Goal: Information Seeking & Learning: Learn about a topic

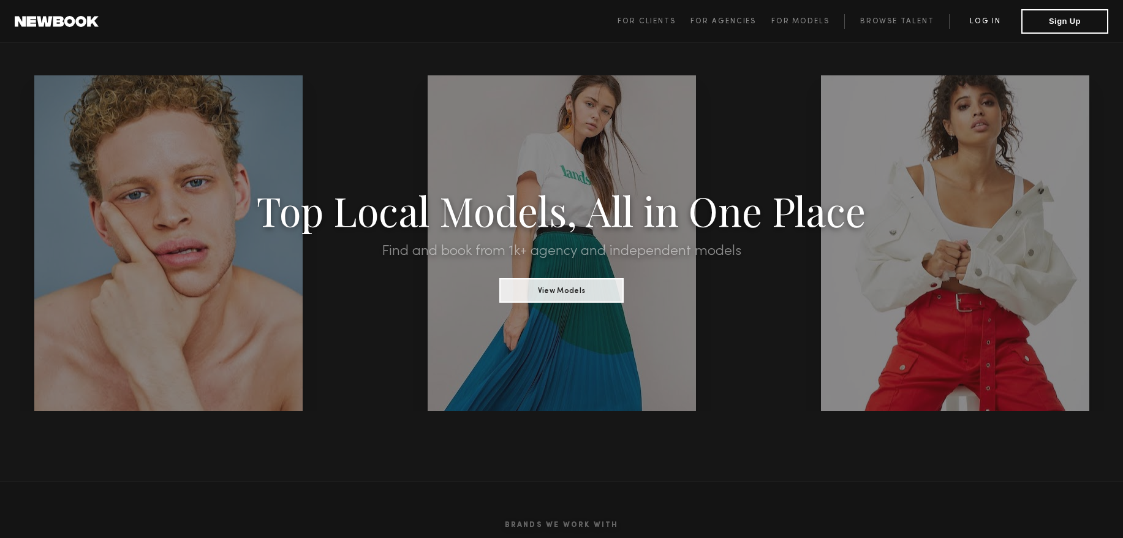
click at [991, 21] on link "Log in" at bounding box center [985, 21] width 72 height 15
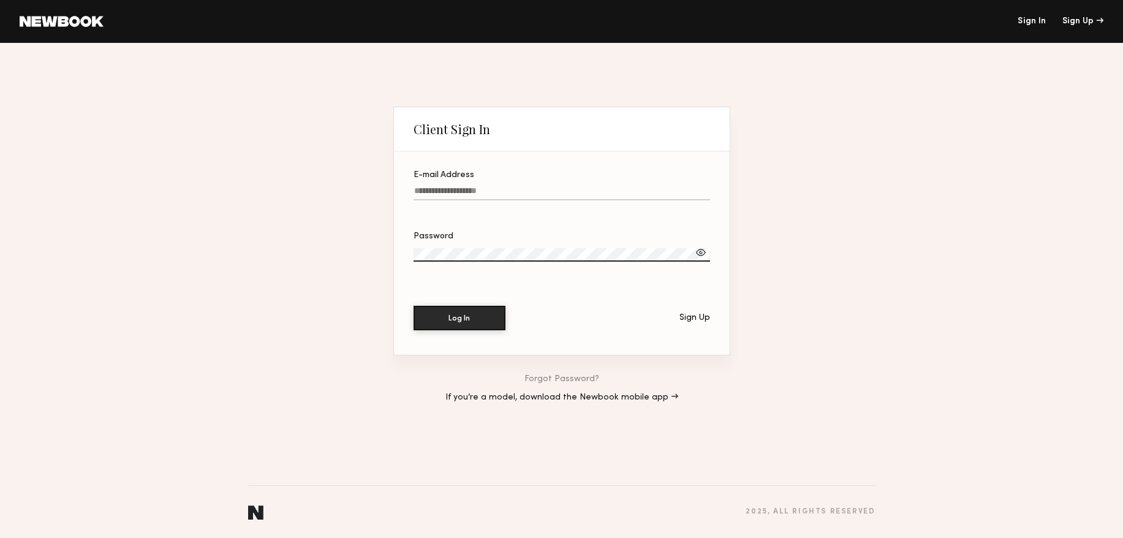
click at [499, 189] on input "E-mail Address" at bounding box center [561, 193] width 296 height 14
click at [413, 306] on button "Log In" at bounding box center [459, 318] width 92 height 24
click at [461, 189] on input "**********" at bounding box center [561, 193] width 296 height 14
click at [465, 189] on input "**********" at bounding box center [561, 193] width 296 height 14
type input "**********"
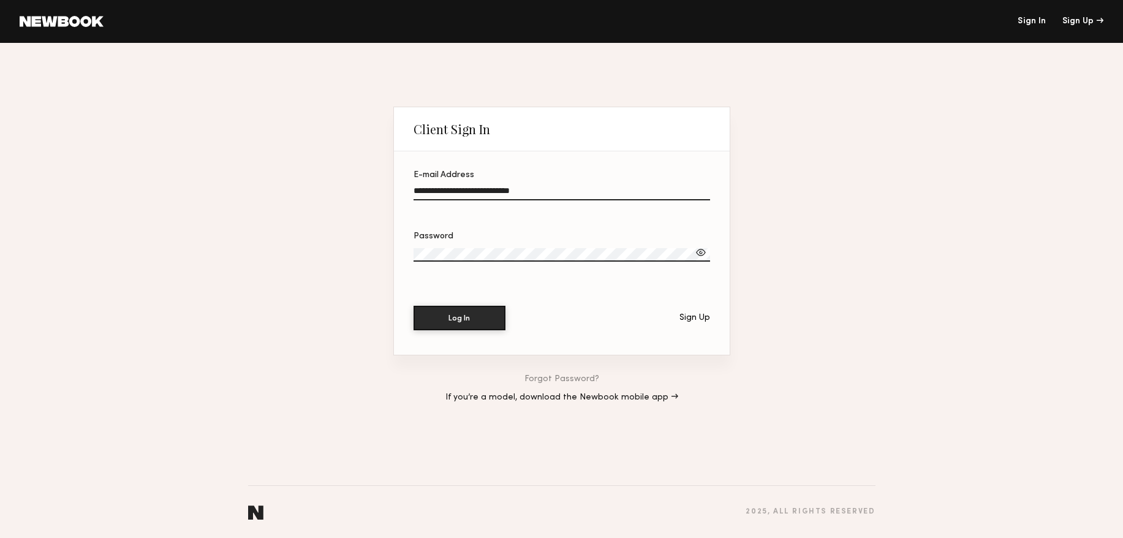
click at [413, 306] on button "Log In" at bounding box center [459, 318] width 92 height 24
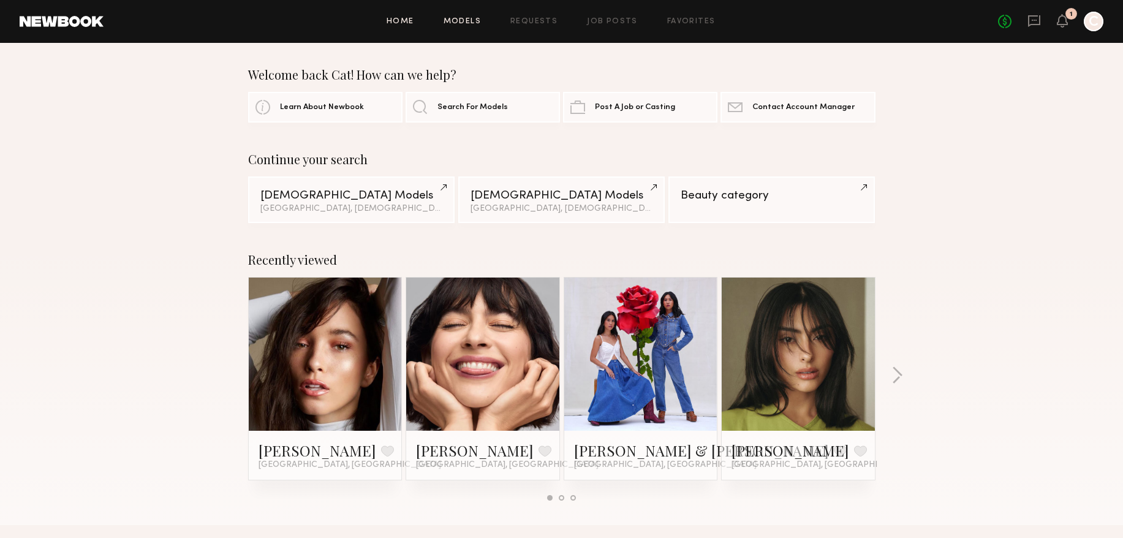
click at [462, 21] on link "Models" at bounding box center [461, 22] width 37 height 8
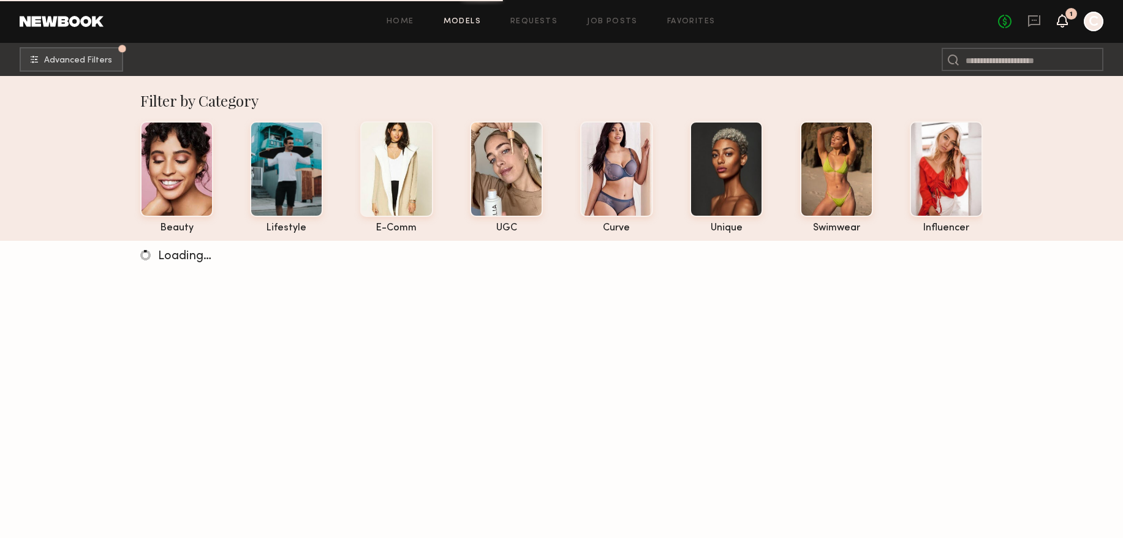
click at [1062, 21] on icon at bounding box center [1062, 20] width 10 height 9
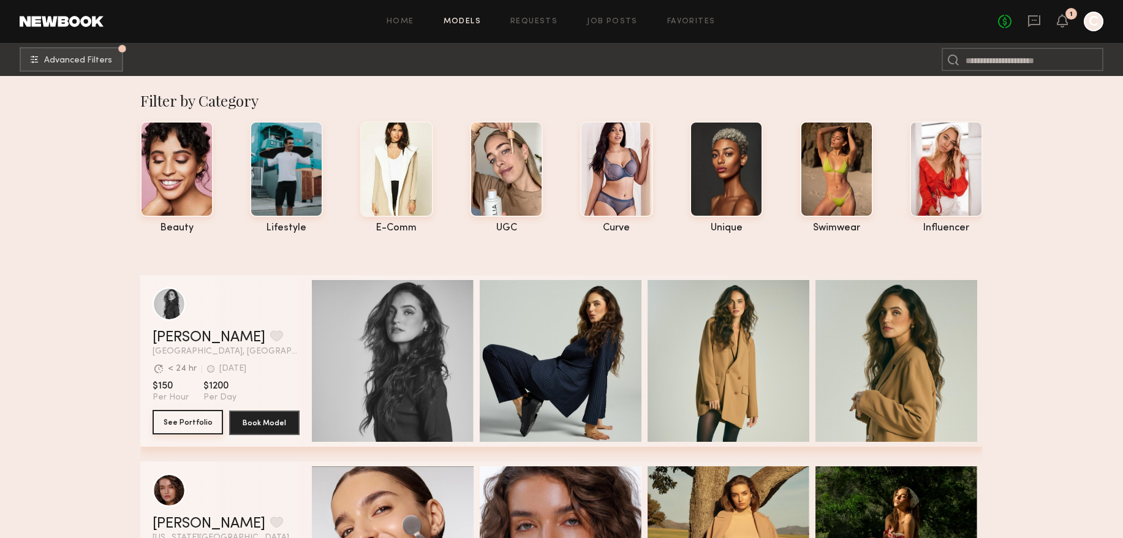
click at [167, 425] on button "See Portfolio" at bounding box center [188, 422] width 70 height 24
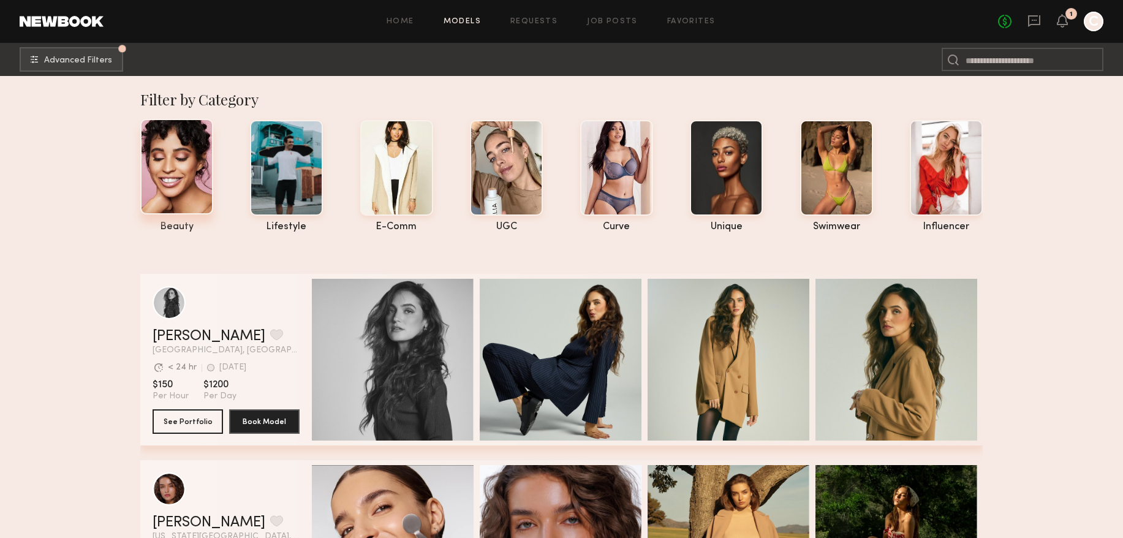
click at [161, 162] on div at bounding box center [176, 167] width 73 height 96
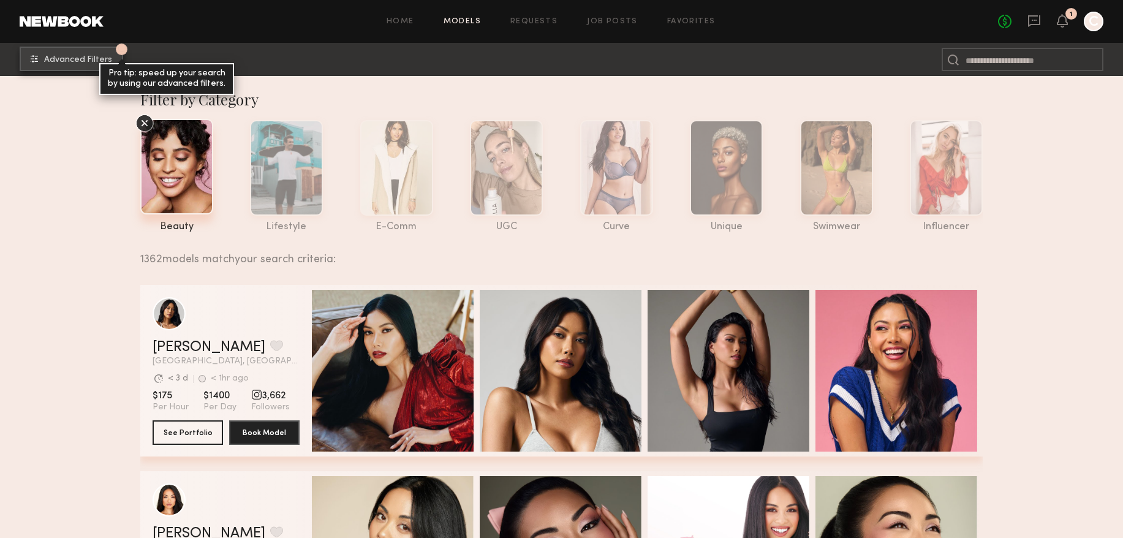
click at [85, 52] on button "1 Advanced Filters Pro tip: speed up your search by using our advanced filters." at bounding box center [72, 59] width 104 height 24
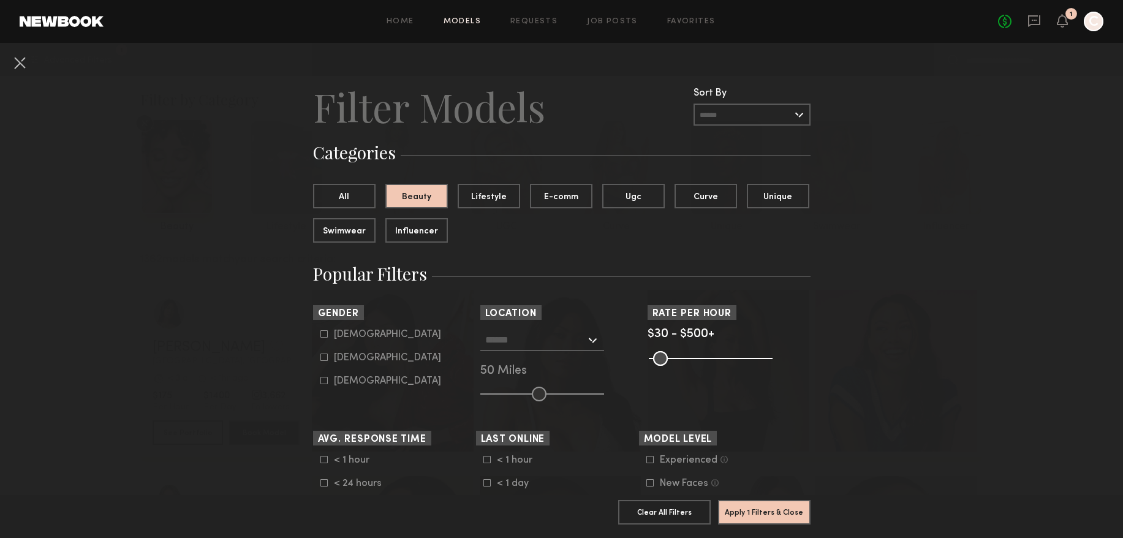
scroll to position [113, 0]
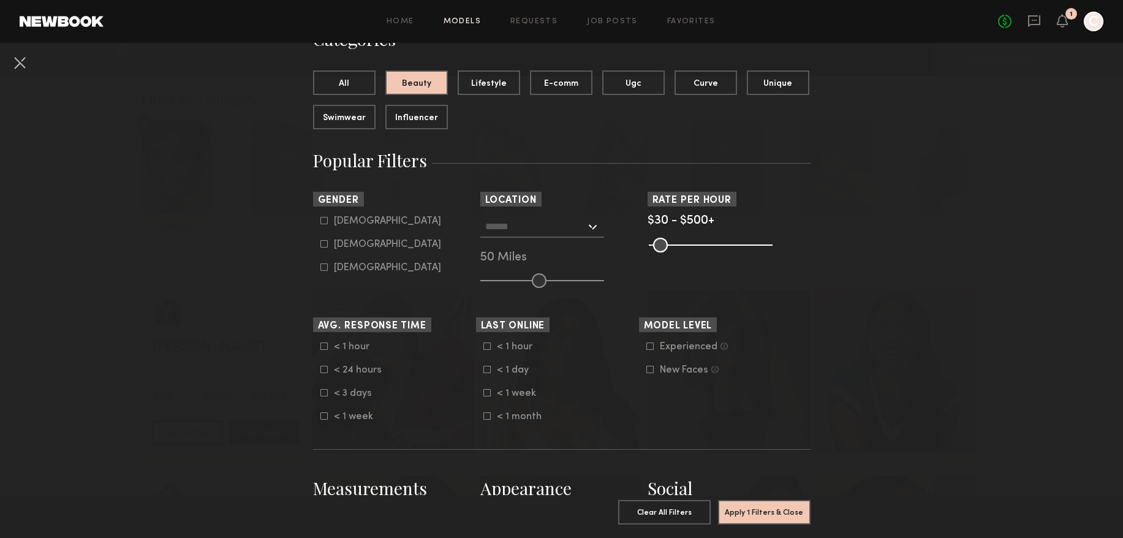
click at [352, 245] on div "Female" at bounding box center [387, 244] width 107 height 7
type input "**"
click at [573, 227] on input "text" at bounding box center [535, 226] width 100 height 21
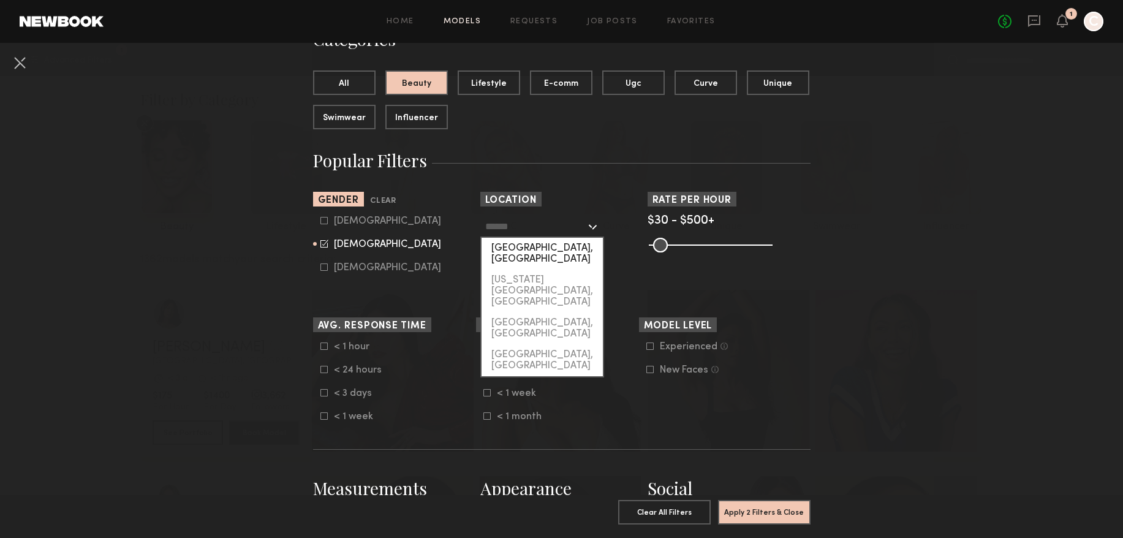
click at [559, 250] on div "[GEOGRAPHIC_DATA], [GEOGRAPHIC_DATA]" at bounding box center [541, 254] width 121 height 32
type input "**********"
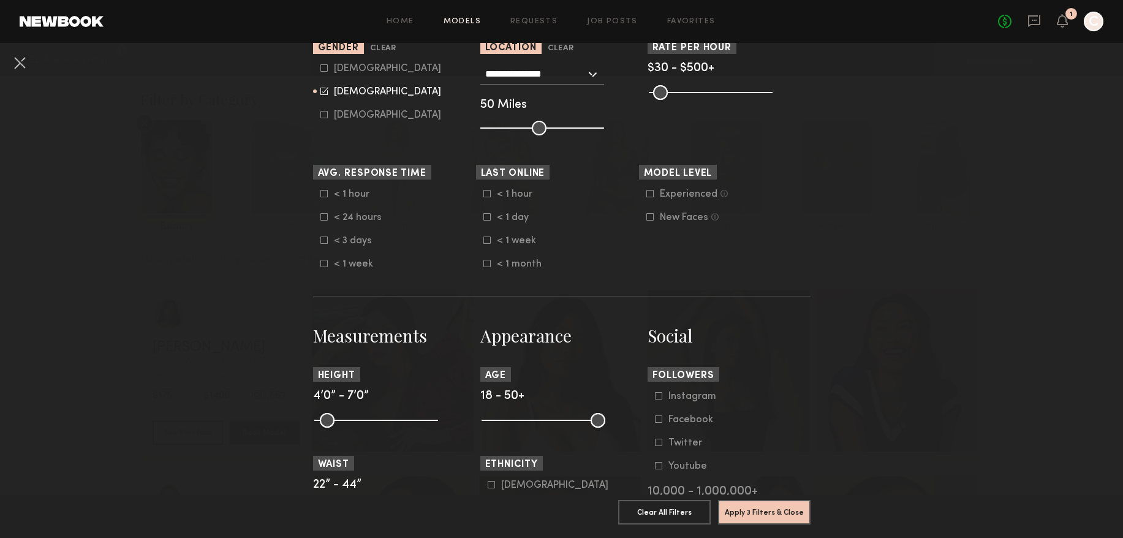
scroll to position [331, 0]
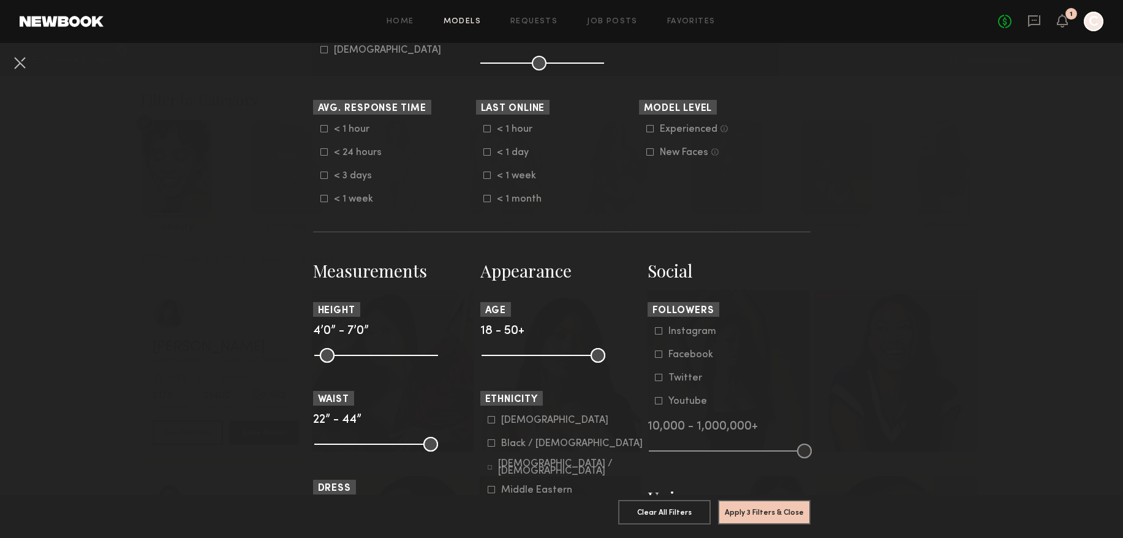
click at [647, 131] on icon at bounding box center [649, 128] width 7 height 7
click at [651, 125] on icon at bounding box center [650, 128] width 8 height 8
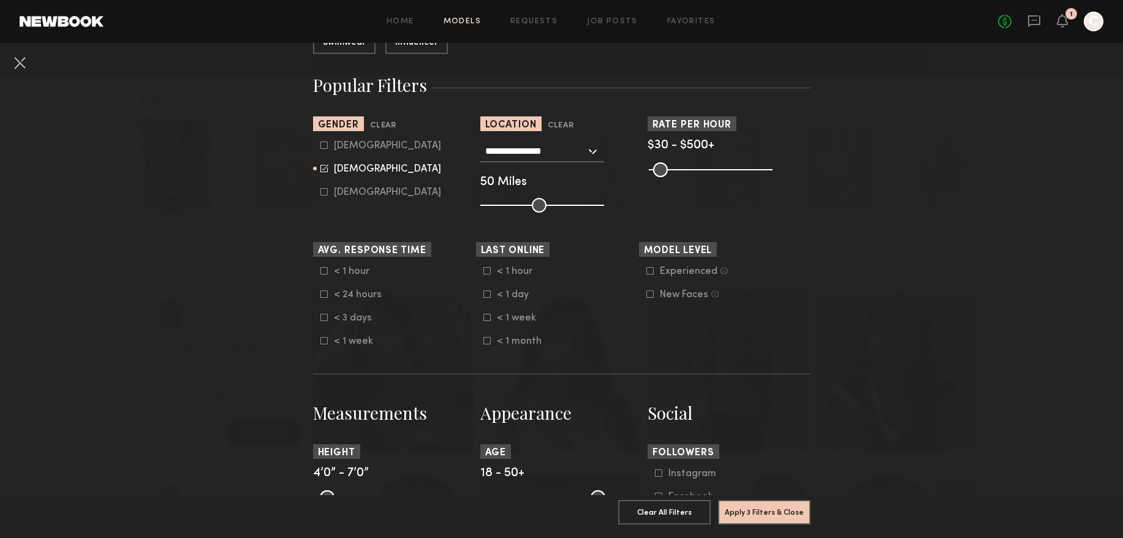
scroll to position [247, 0]
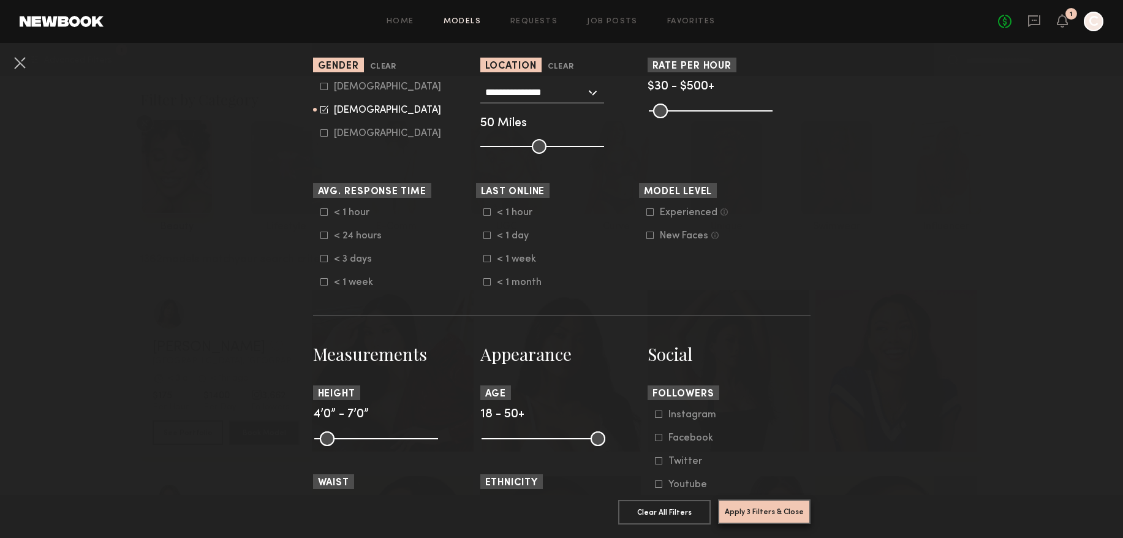
click at [748, 512] on button "Apply 3 Filters & Close" at bounding box center [764, 511] width 92 height 24
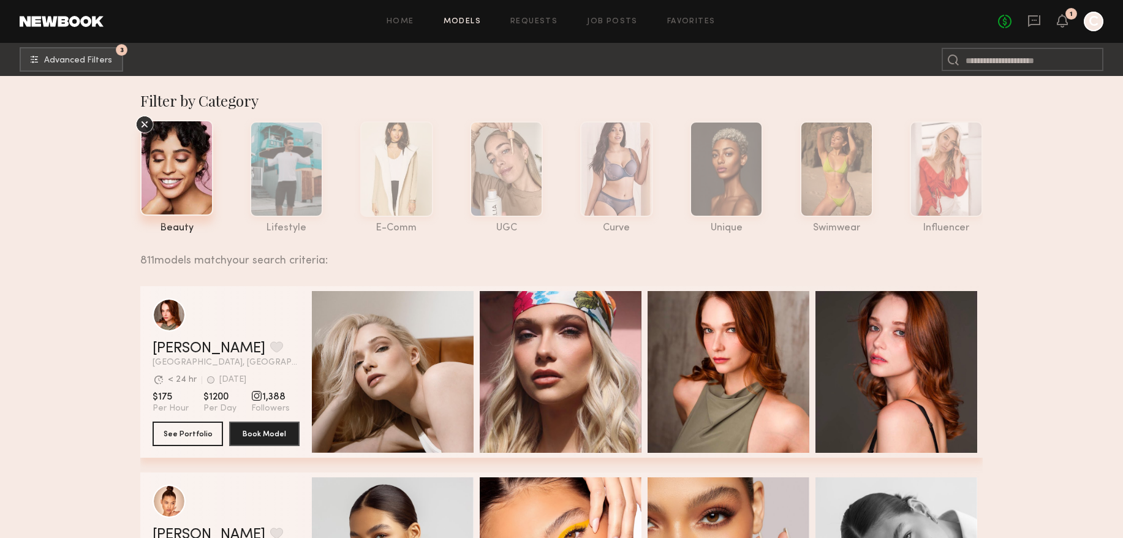
click at [146, 126] on icon at bounding box center [144, 124] width 6 height 6
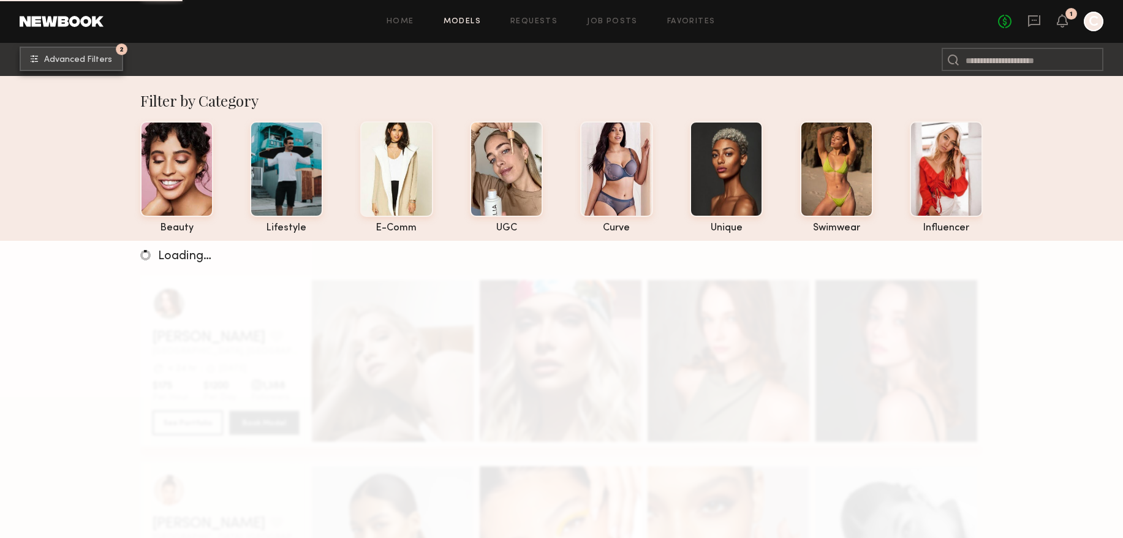
click at [83, 54] on button "2 Advanced Filters" at bounding box center [72, 59] width 104 height 24
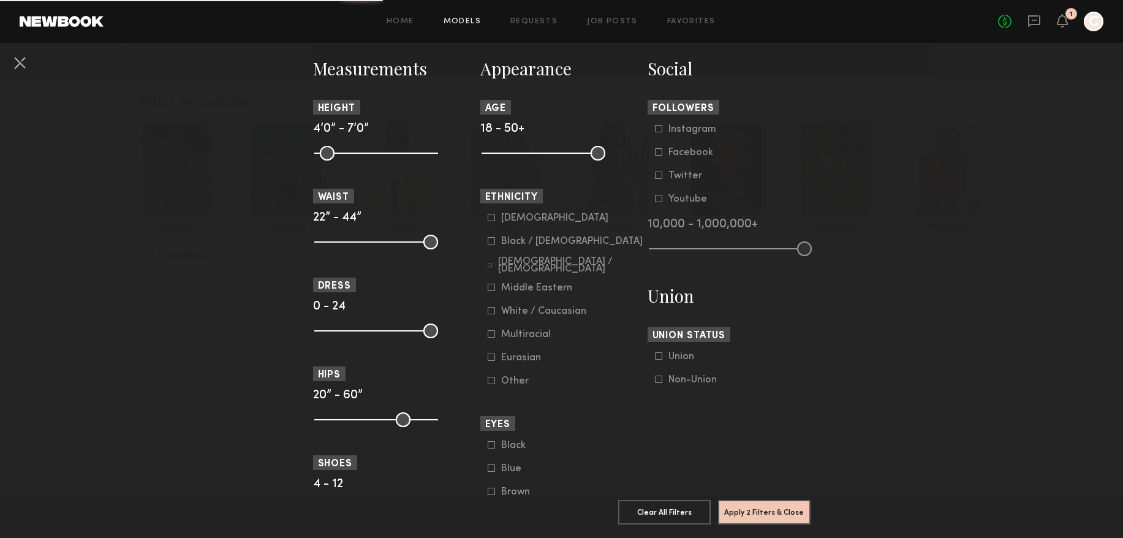
scroll to position [561, 0]
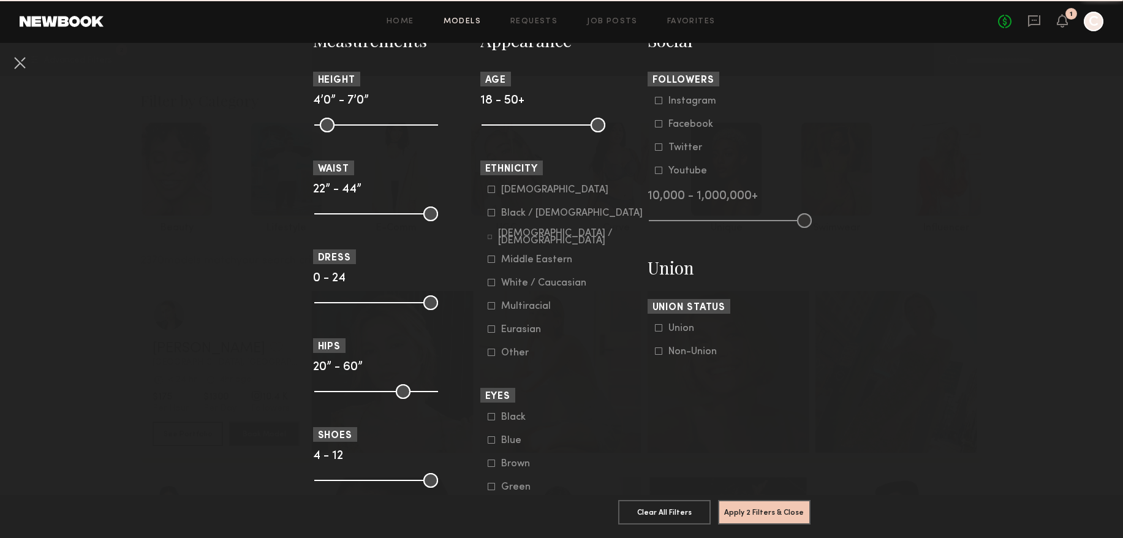
click at [516, 189] on div "Asian" at bounding box center [554, 189] width 107 height 7
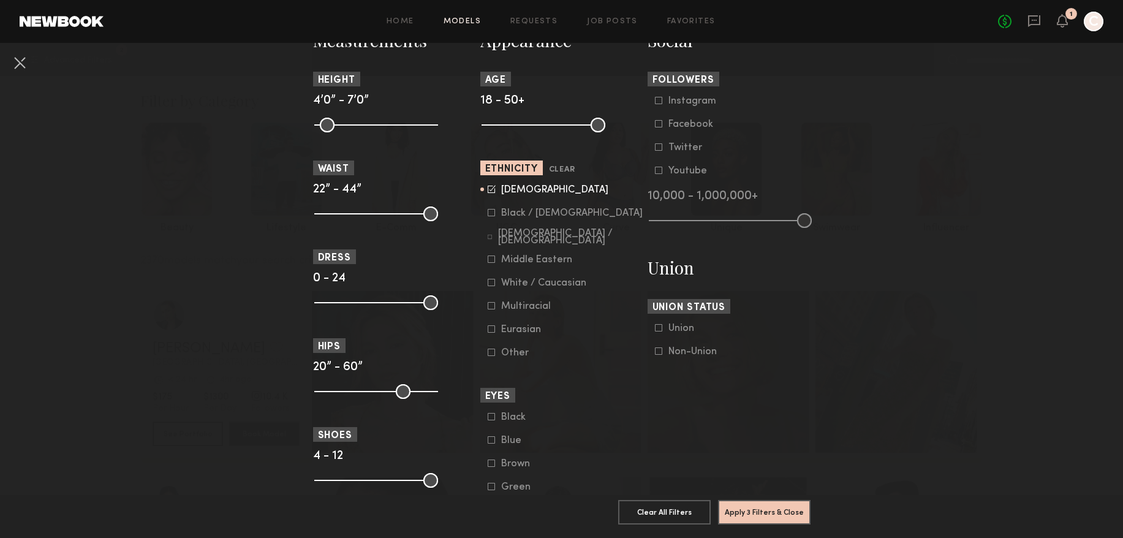
click at [580, 242] on common-framework-checkbox "Hispanic / Latino" at bounding box center [566, 236] width 156 height 11
click at [570, 238] on div "Hispanic / Latino" at bounding box center [570, 237] width 145 height 15
click at [527, 309] on div "Multiracial" at bounding box center [526, 306] width 50 height 7
click at [737, 499] on button "Apply 3 Filters & Close" at bounding box center [764, 511] width 92 height 24
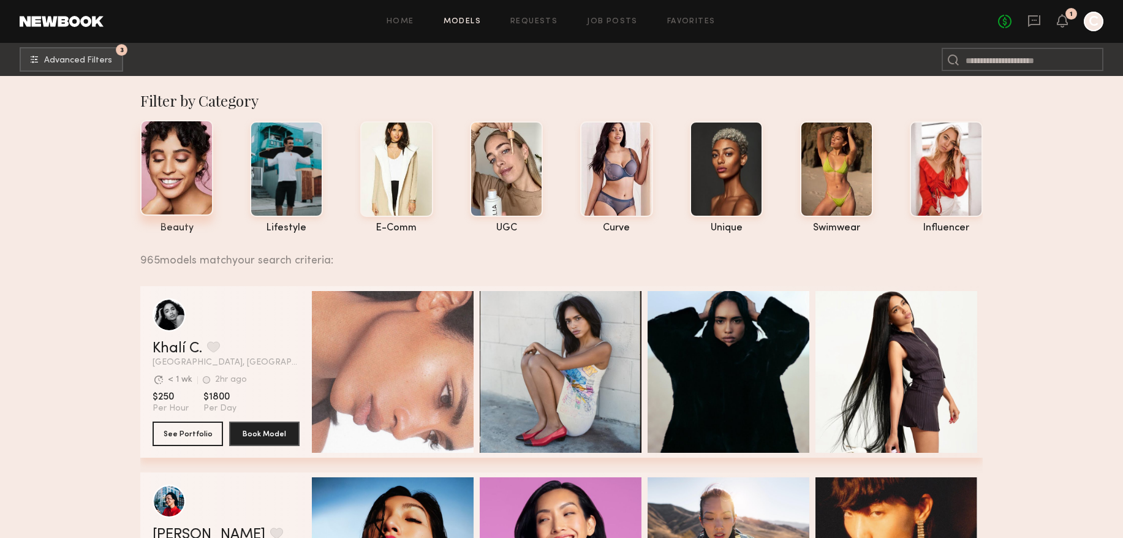
click at [170, 177] on div at bounding box center [176, 168] width 73 height 96
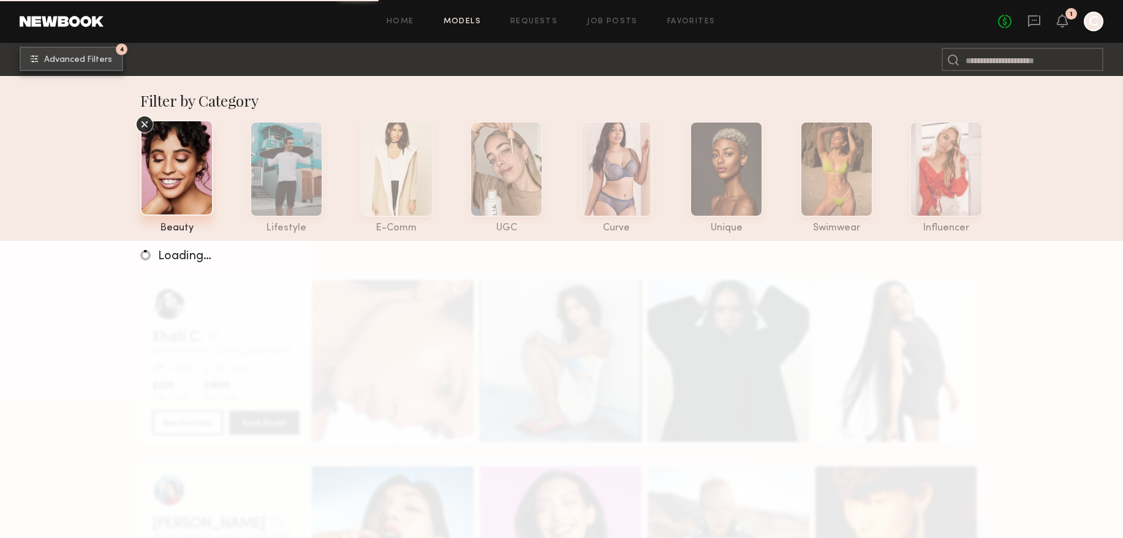
click at [102, 56] on span "Advanced Filters" at bounding box center [78, 60] width 68 height 9
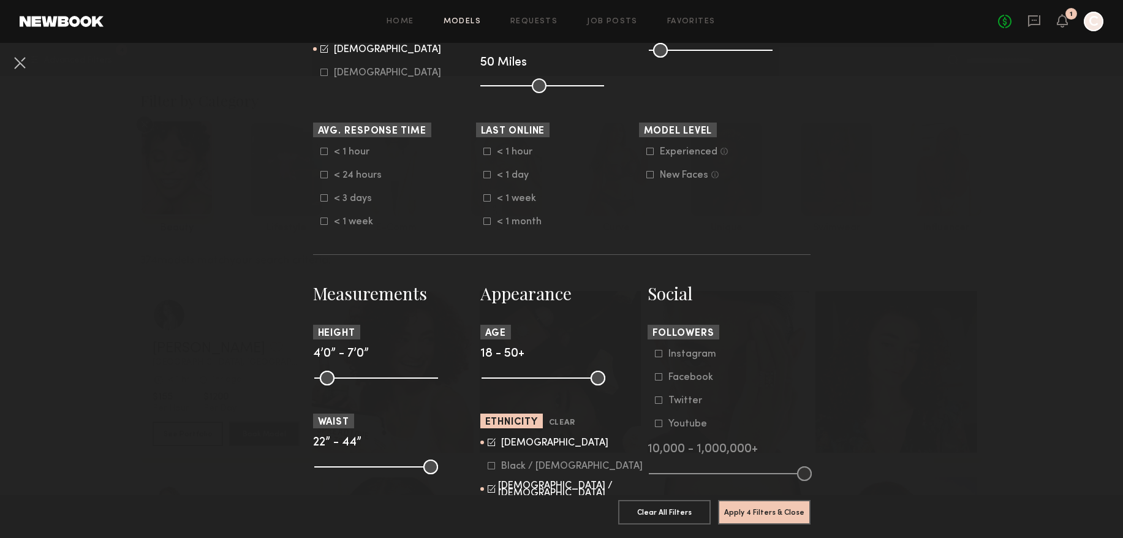
scroll to position [365, 0]
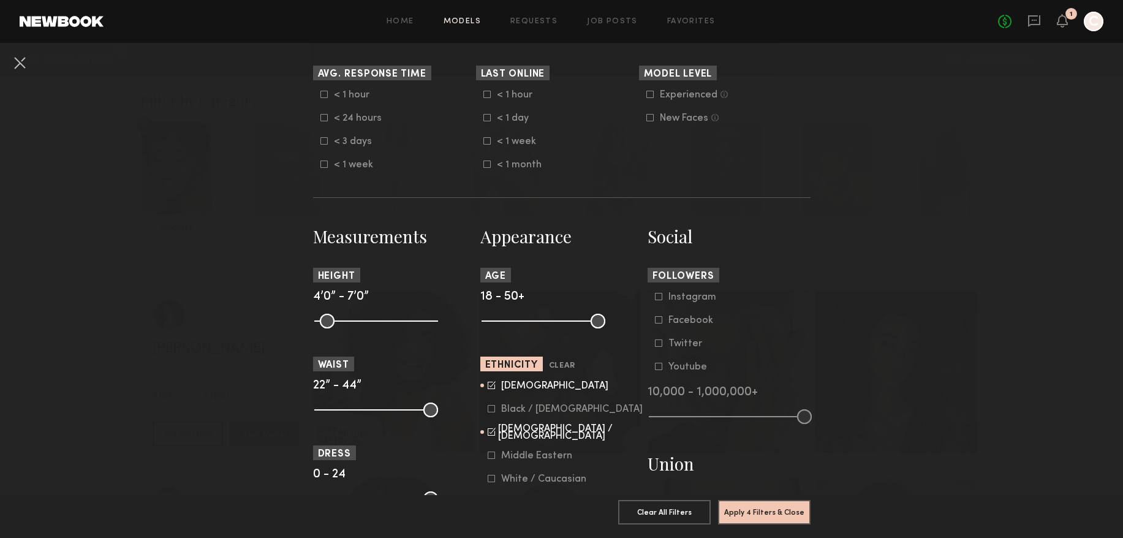
click at [491, 387] on icon at bounding box center [492, 384] width 6 height 6
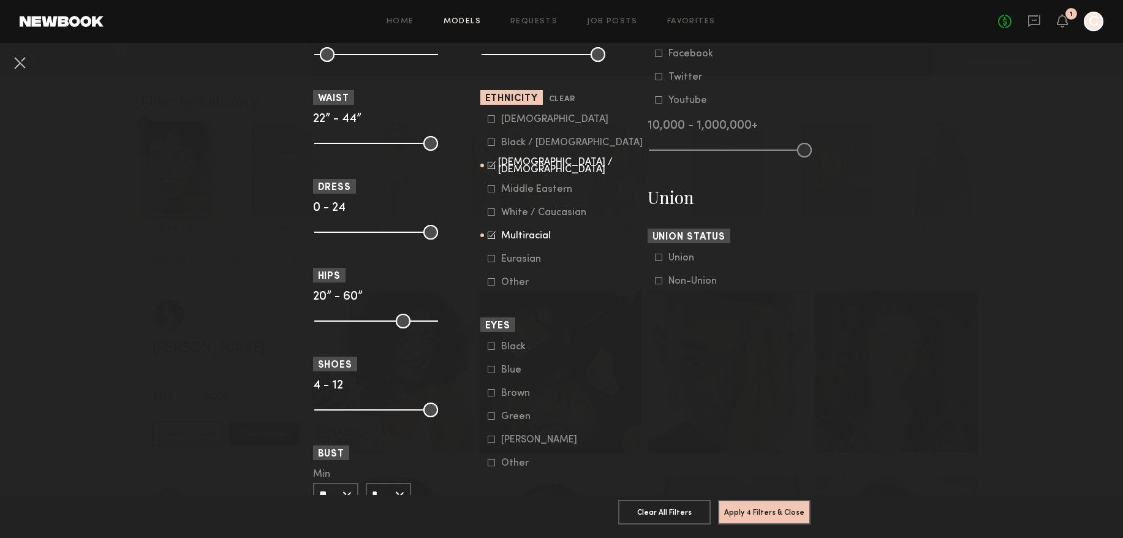
scroll to position [659, 0]
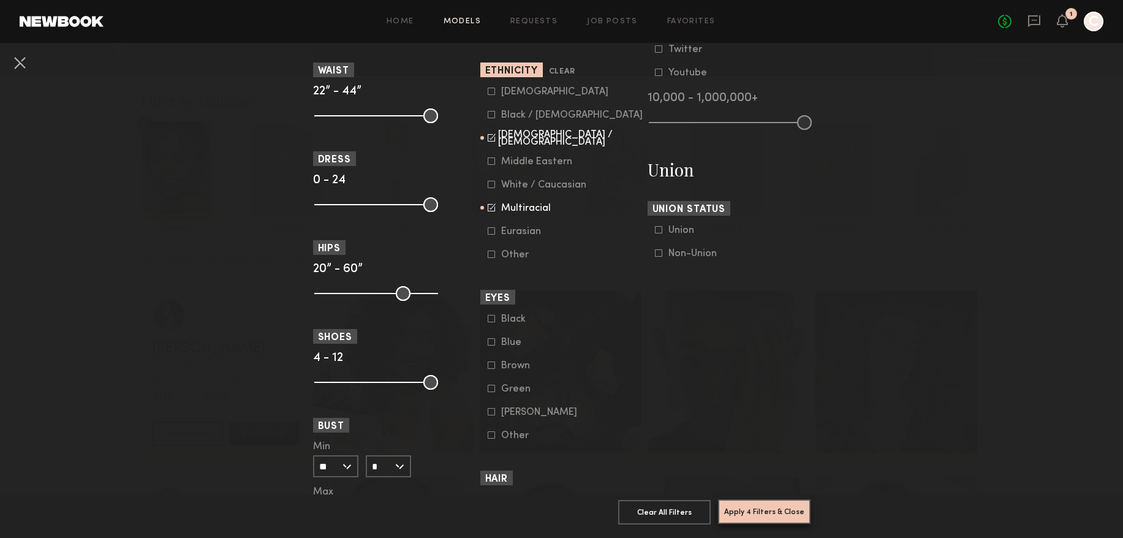
click at [745, 505] on button "Apply 4 Filters & Close" at bounding box center [764, 511] width 92 height 24
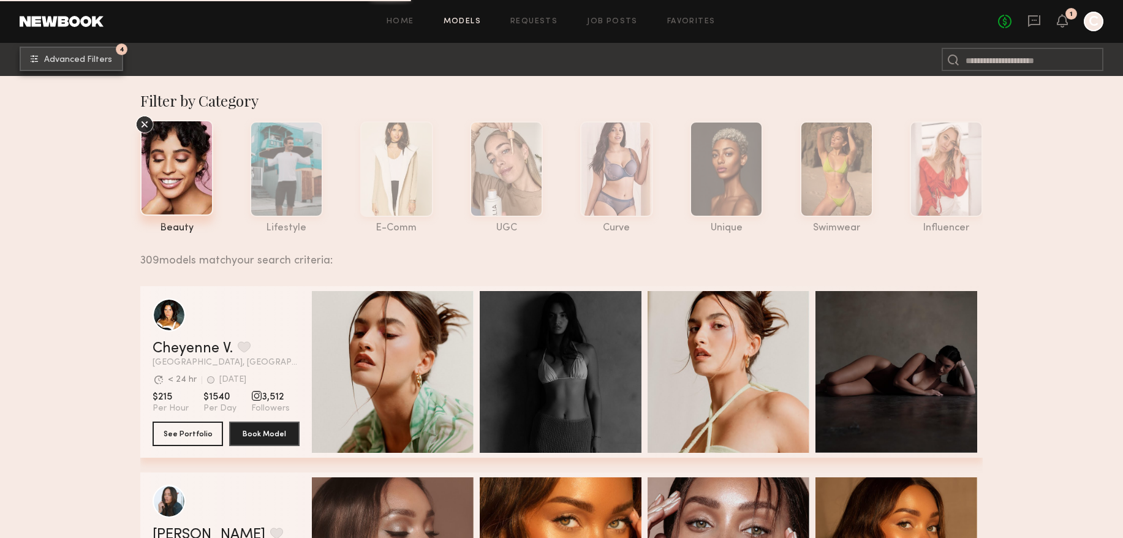
click at [90, 57] on span "Advanced Filters" at bounding box center [78, 60] width 68 height 9
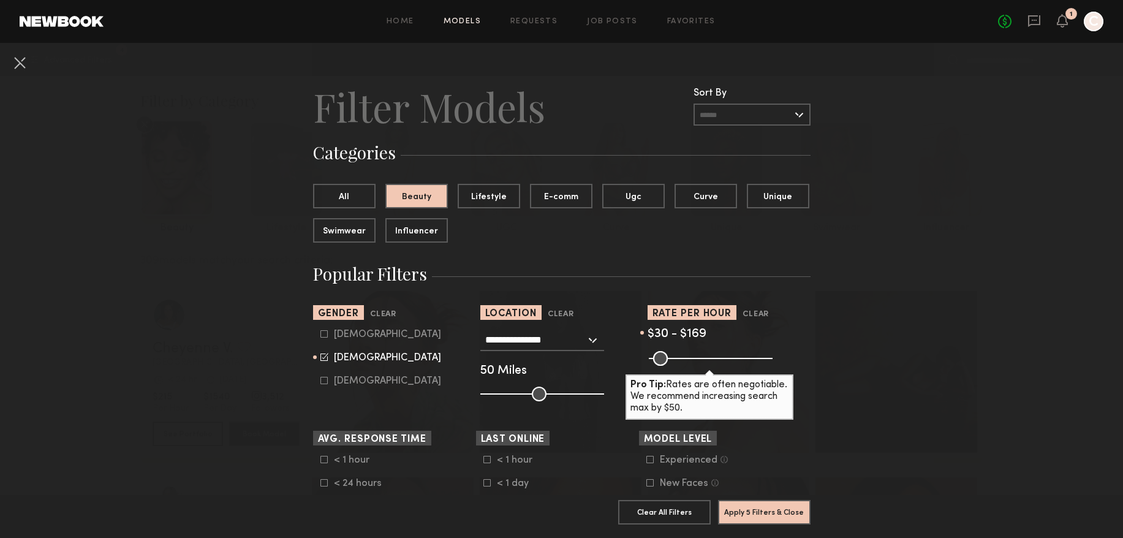
drag, startPoint x: 768, startPoint y: 357, endPoint x: 688, endPoint y: 360, distance: 80.3
click at [688, 360] on input "range" at bounding box center [711, 358] width 124 height 15
drag, startPoint x: 688, startPoint y: 360, endPoint x: 695, endPoint y: 358, distance: 7.2
type input "***"
click at [695, 358] on input "range" at bounding box center [711, 358] width 124 height 15
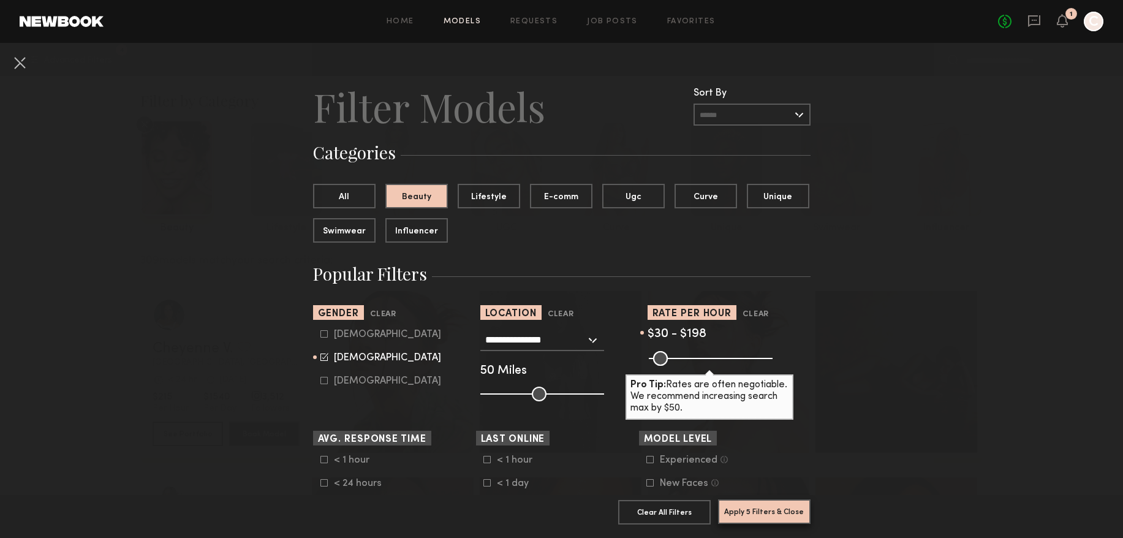
click at [765, 516] on button "Apply 5 Filters & Close" at bounding box center [764, 511] width 92 height 24
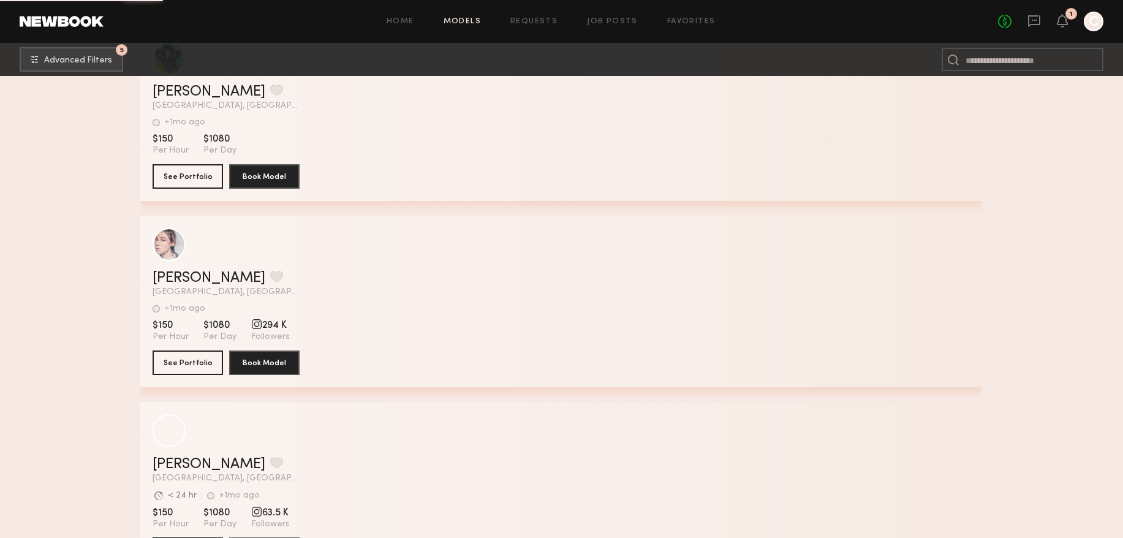
scroll to position [24178, 0]
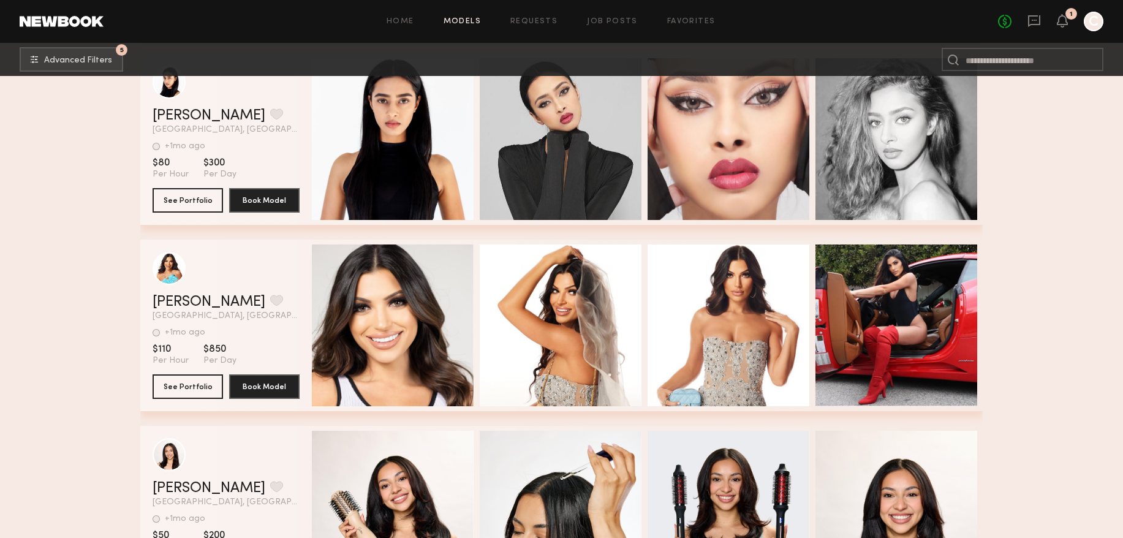
scroll to position [34202, 0]
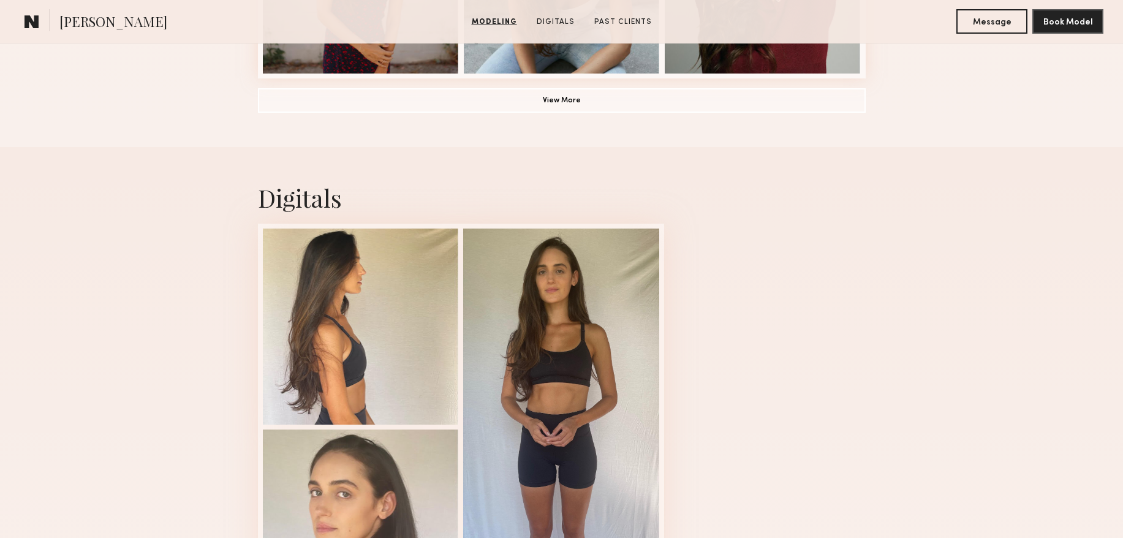
scroll to position [1249, 0]
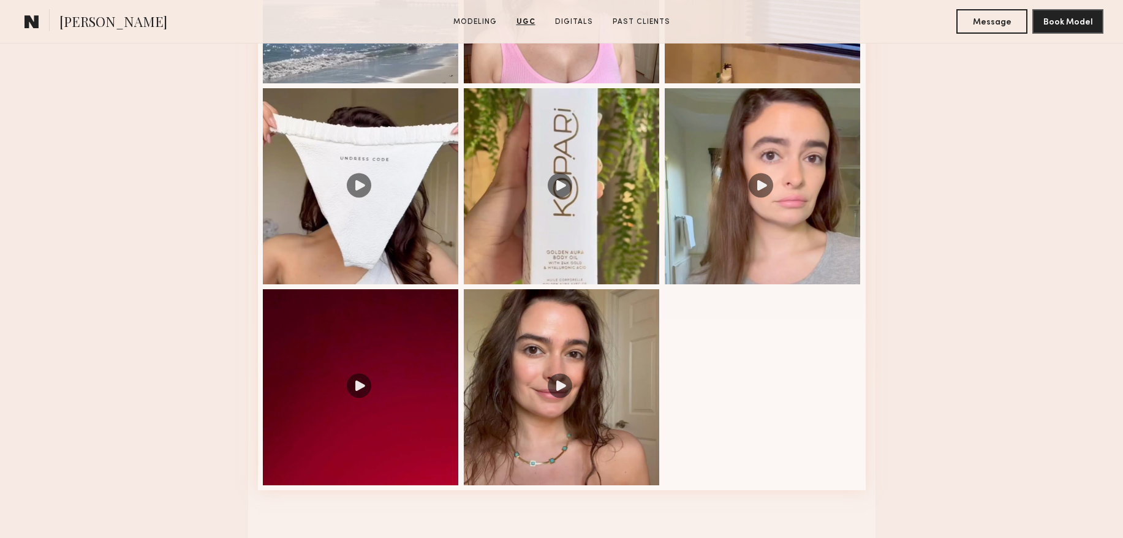
scroll to position [1459, 0]
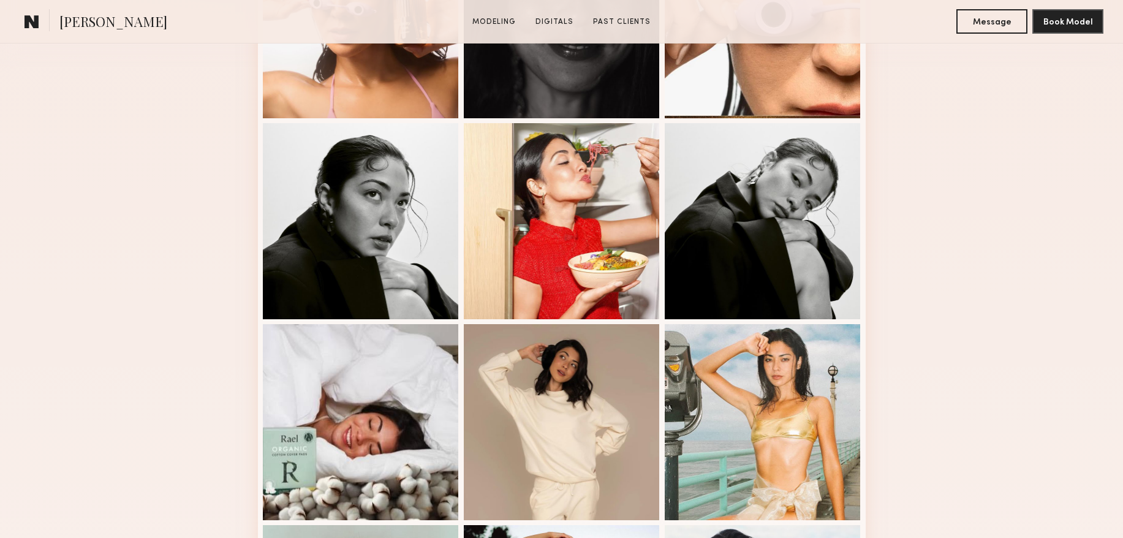
scroll to position [468, 0]
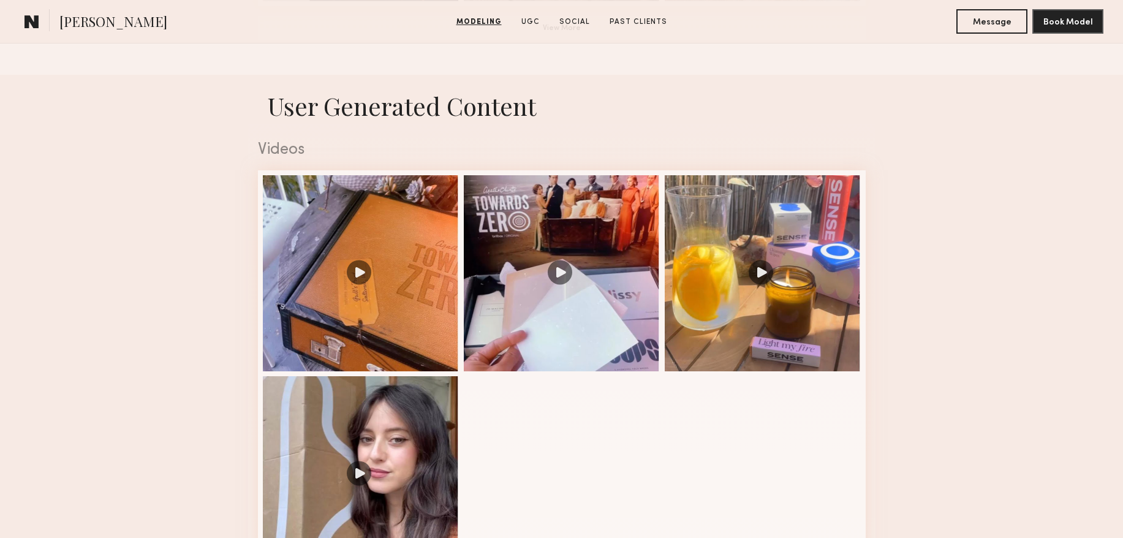
scroll to position [1203, 0]
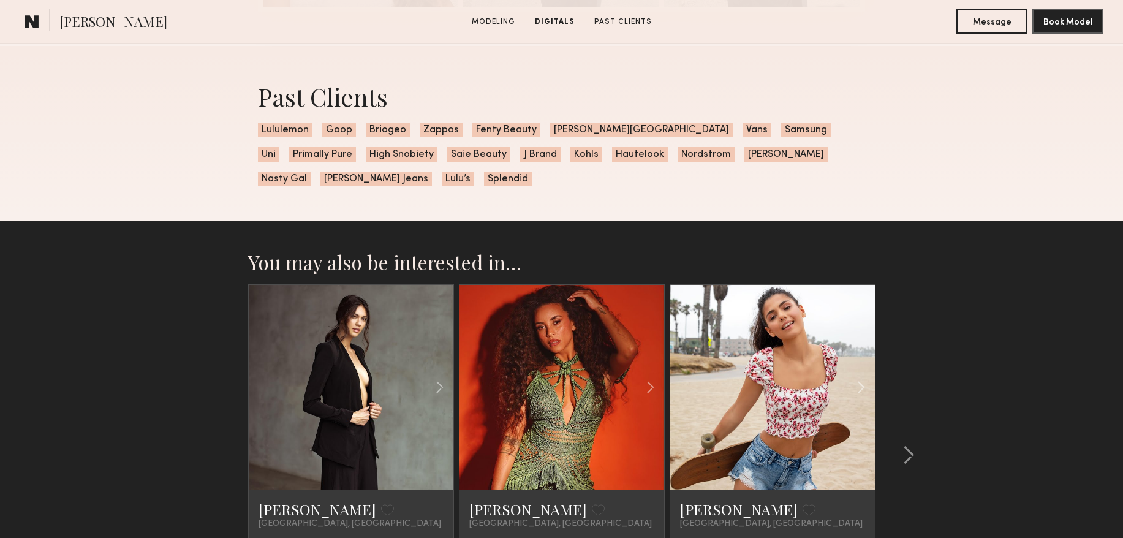
scroll to position [1778, 0]
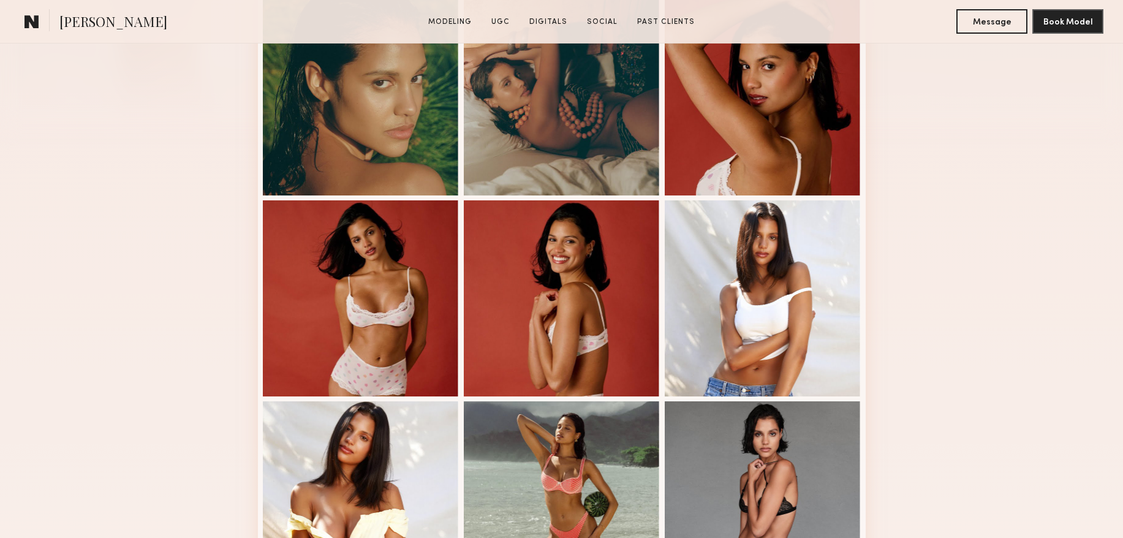
scroll to position [704, 0]
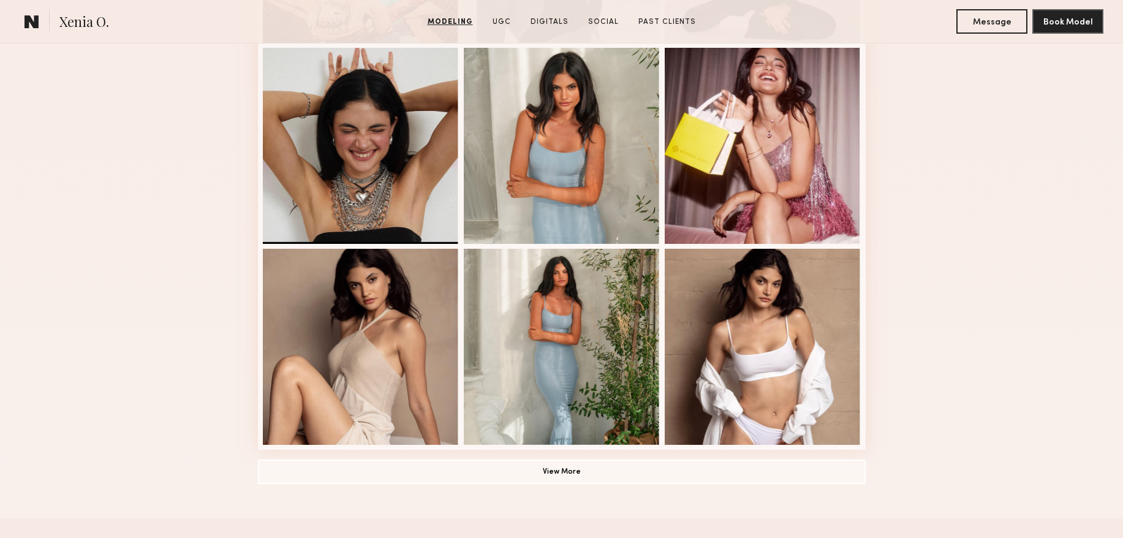
scroll to position [802, 0]
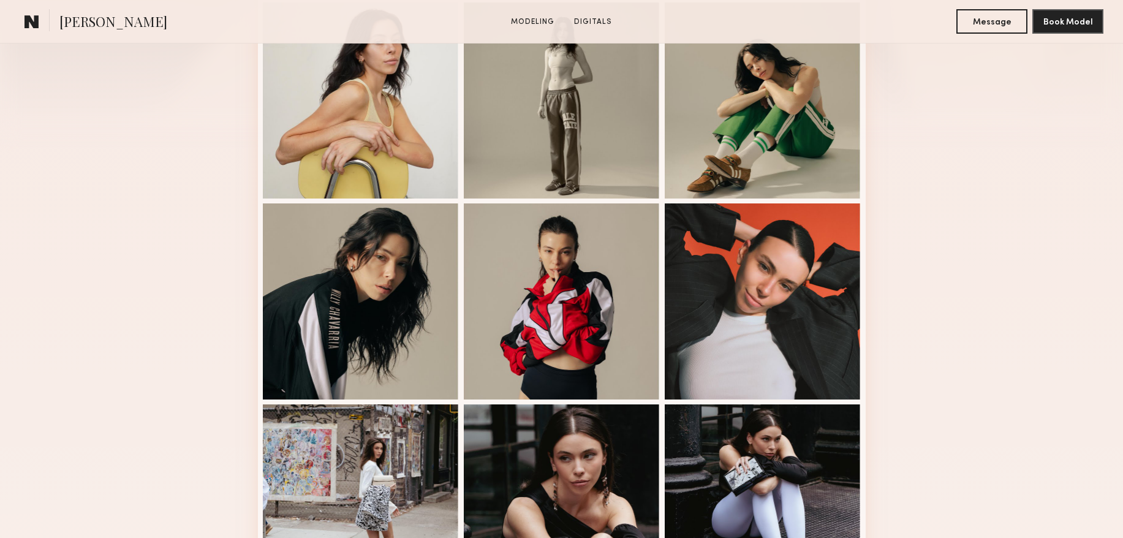
scroll to position [522, 0]
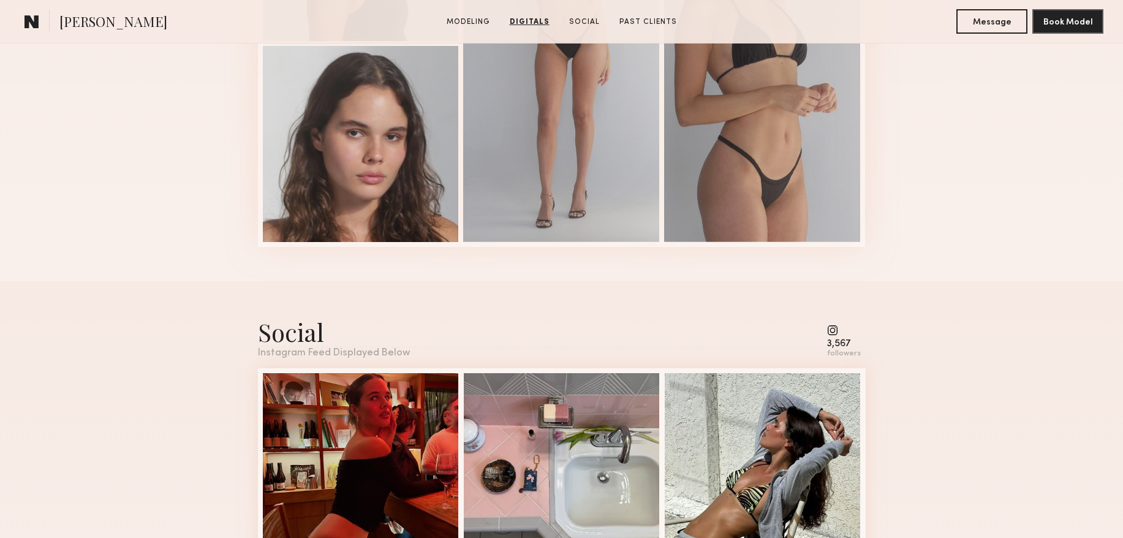
scroll to position [1489, 0]
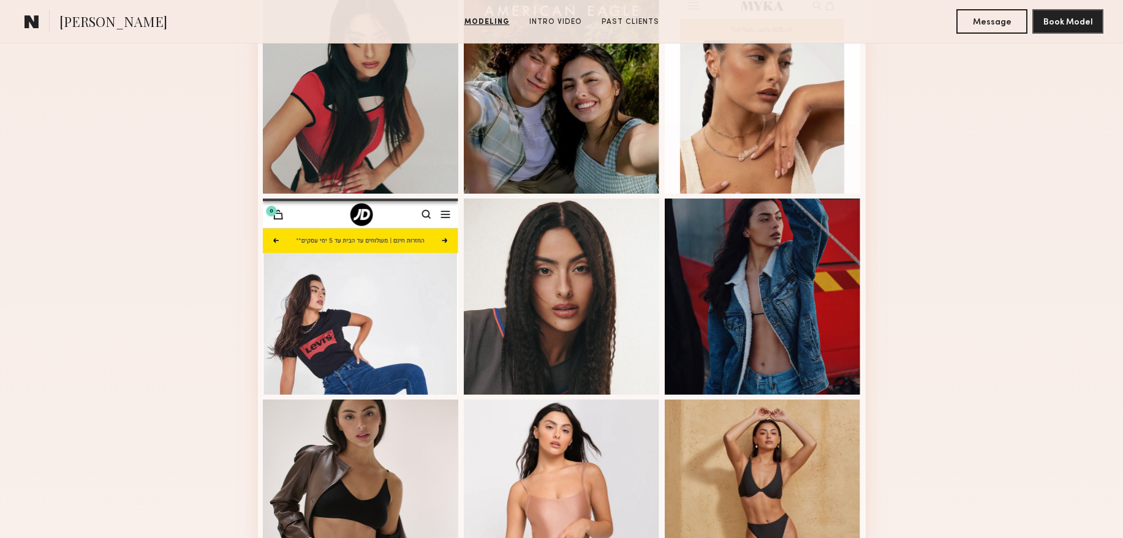
scroll to position [385, 0]
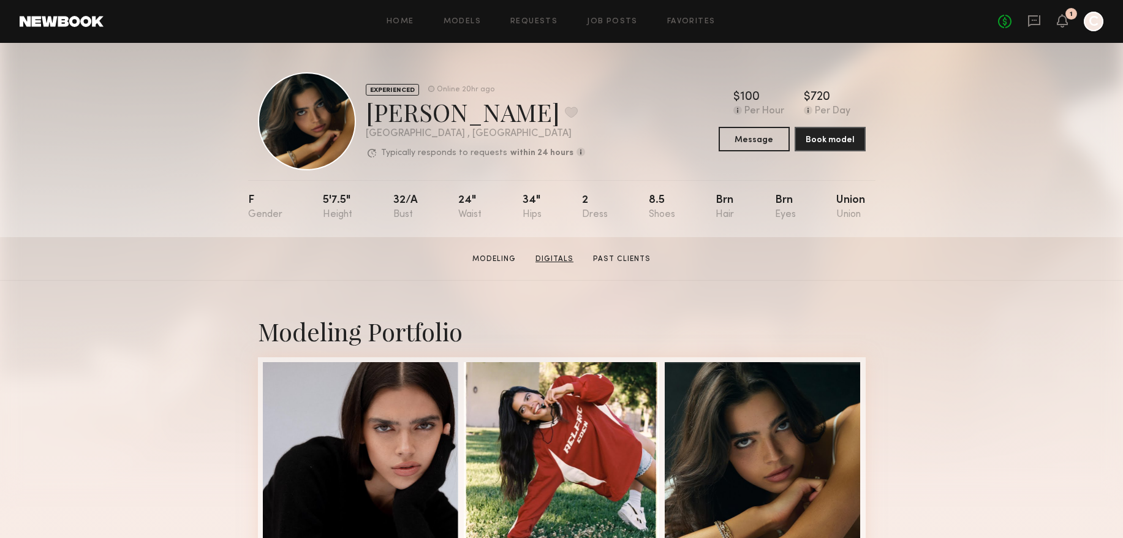
click at [548, 254] on link "Digitals" at bounding box center [554, 259] width 48 height 11
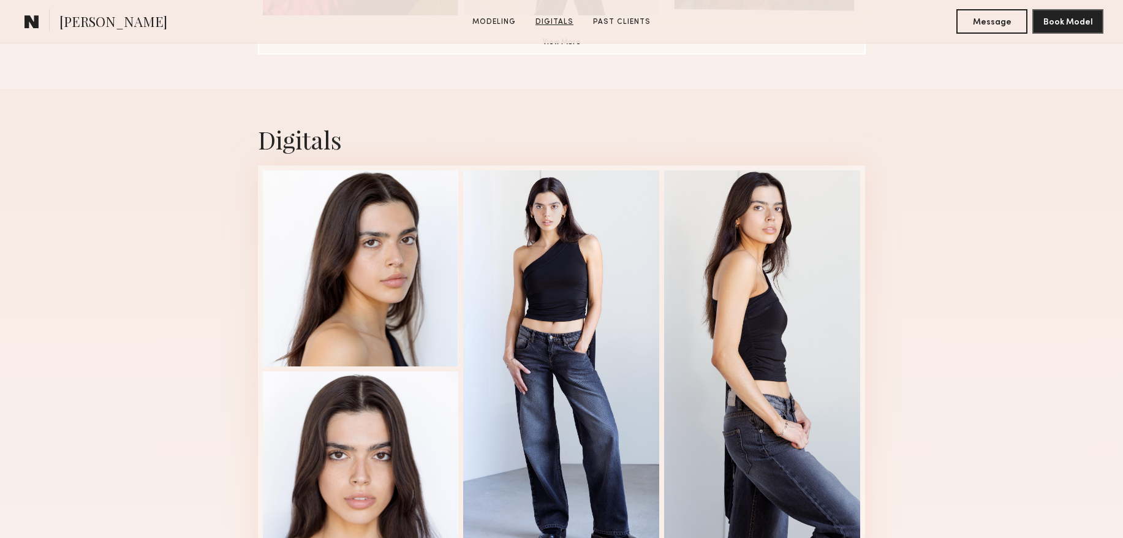
scroll to position [1160, 0]
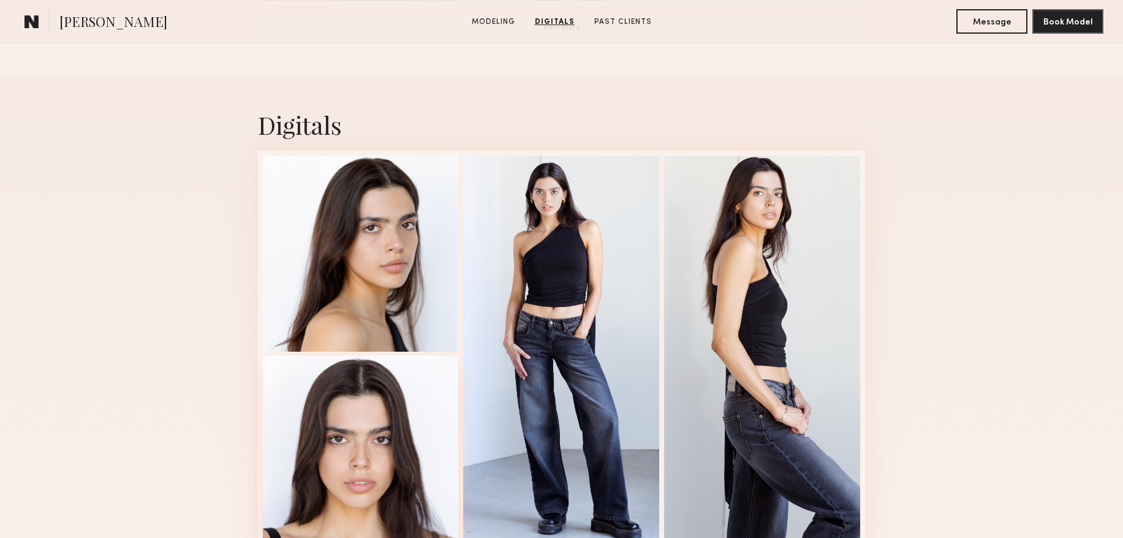
click at [362, 460] on div at bounding box center [361, 453] width 196 height 196
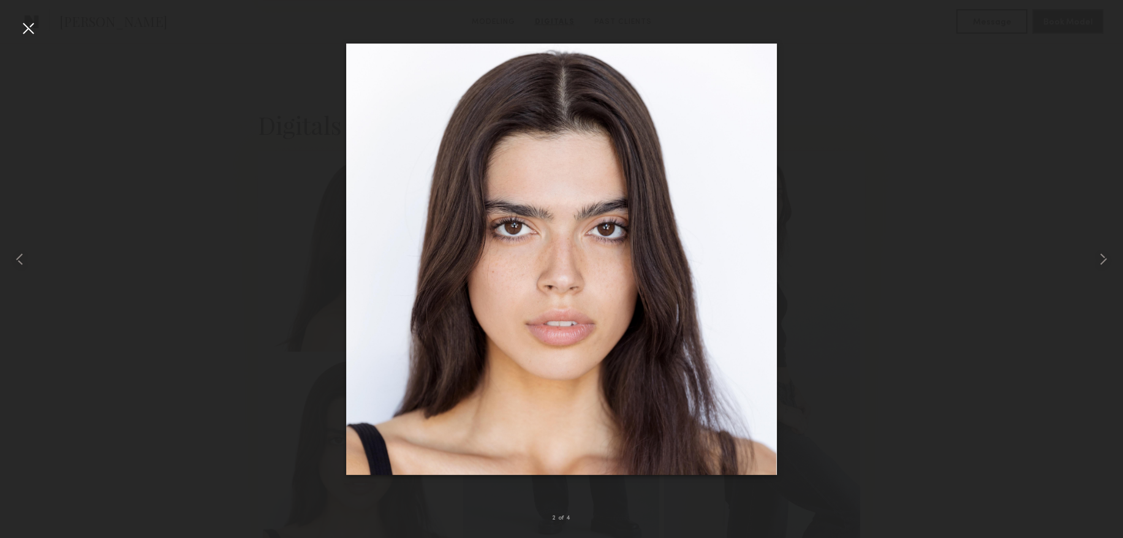
click at [28, 28] on div at bounding box center [28, 28] width 20 height 20
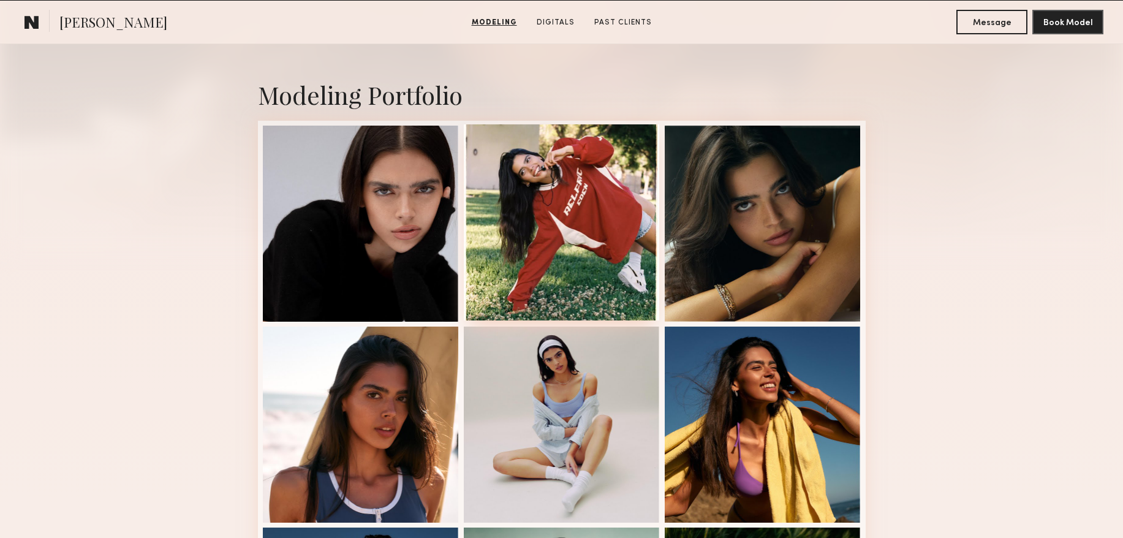
scroll to position [0, 0]
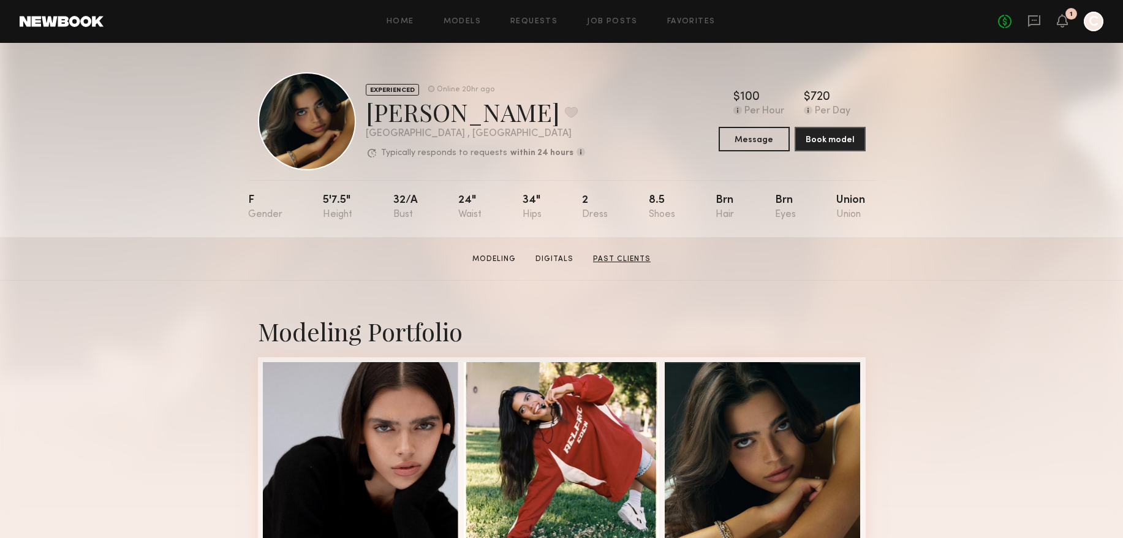
click at [630, 260] on link "Past Clients" at bounding box center [621, 259] width 67 height 11
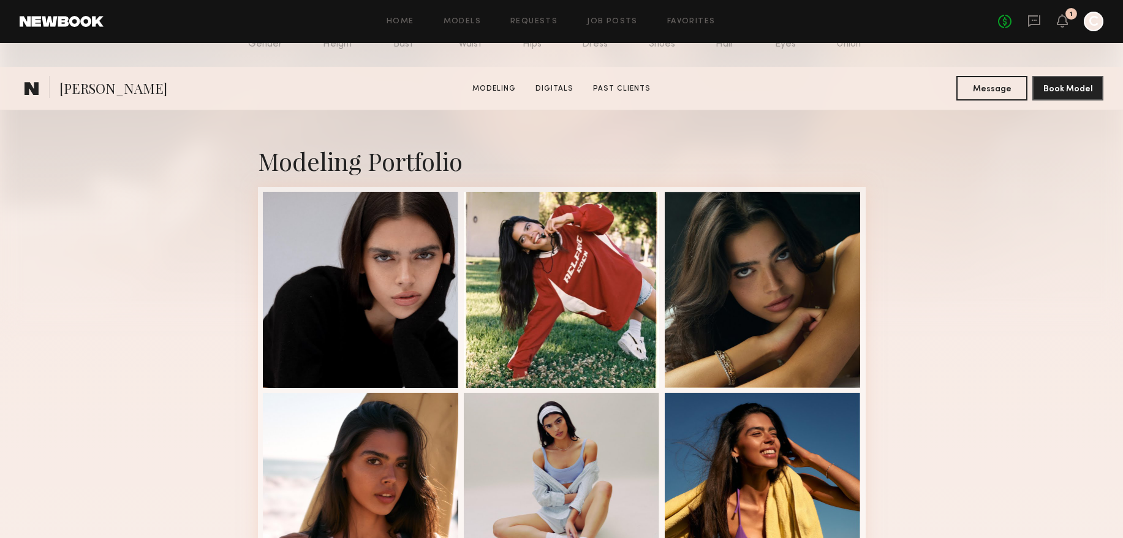
scroll to position [467, 0]
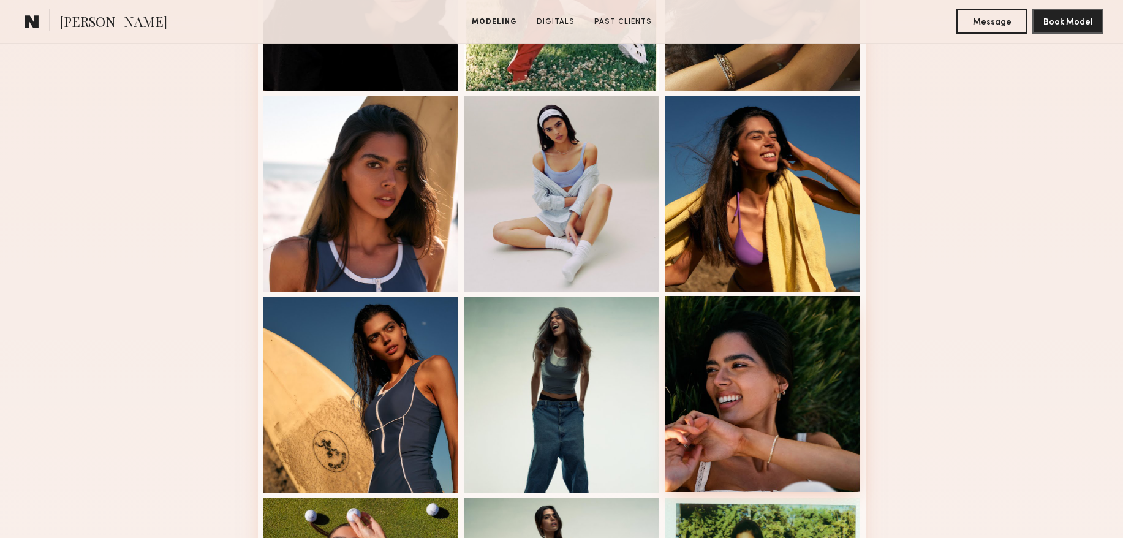
click at [751, 407] on div at bounding box center [763, 394] width 196 height 196
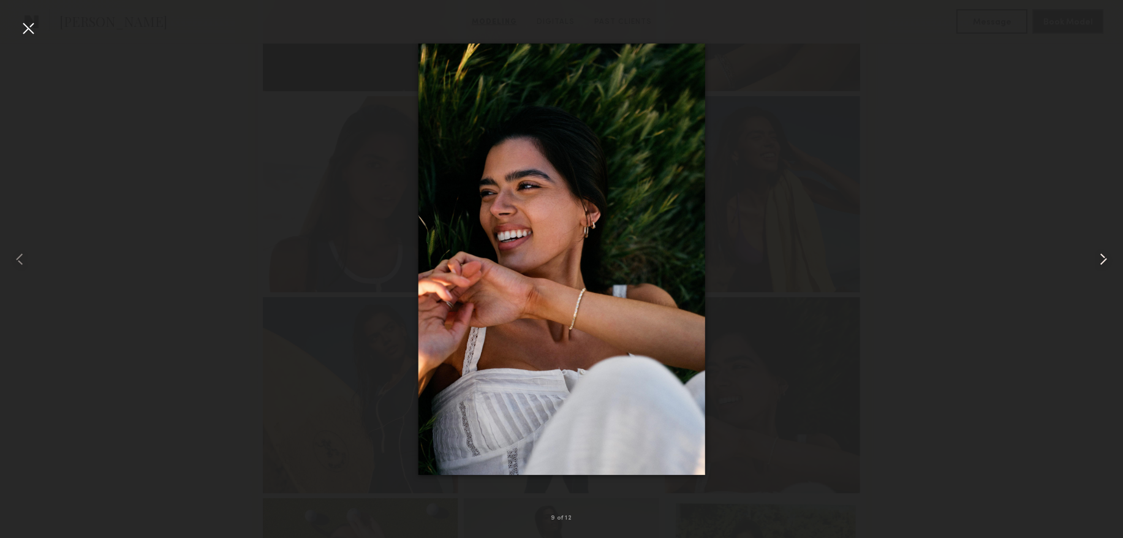
click at [1101, 254] on common-icon at bounding box center [1103, 259] width 20 height 20
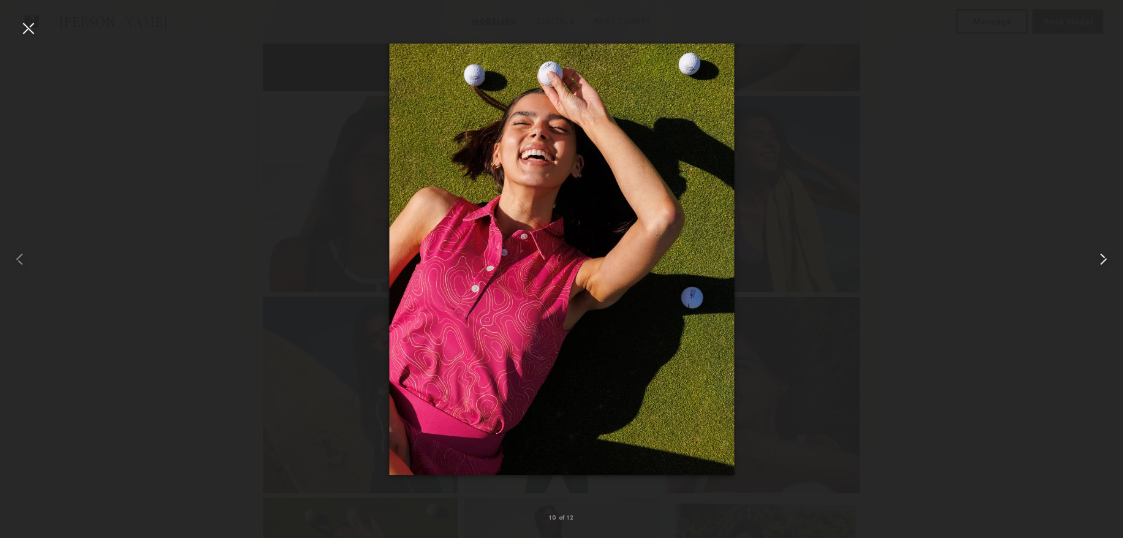
click at [1101, 255] on common-icon at bounding box center [1103, 259] width 20 height 20
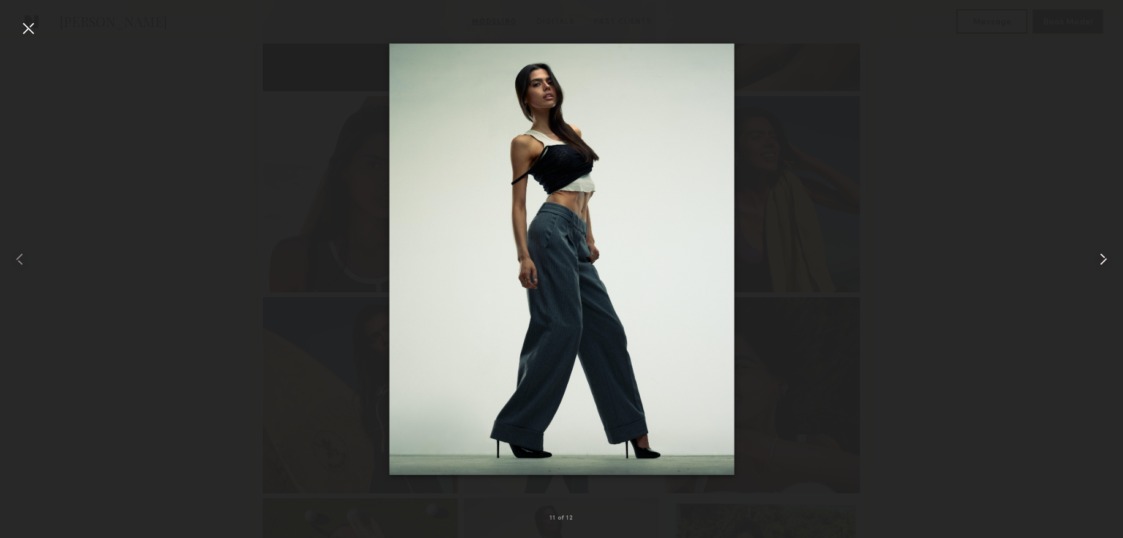
click at [1101, 255] on common-icon at bounding box center [1103, 259] width 20 height 20
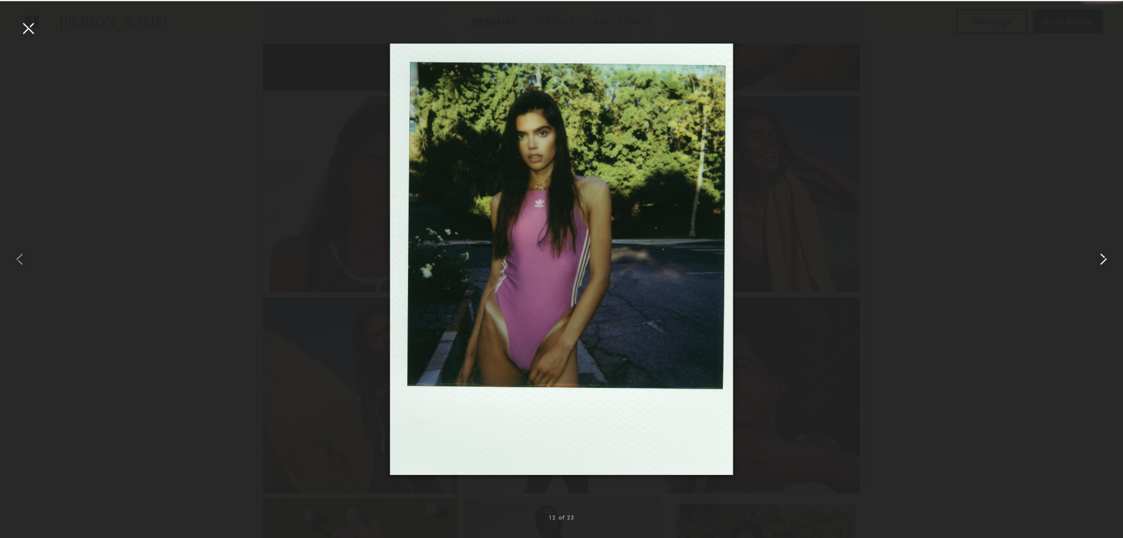
click at [1101, 255] on common-icon at bounding box center [1103, 259] width 20 height 20
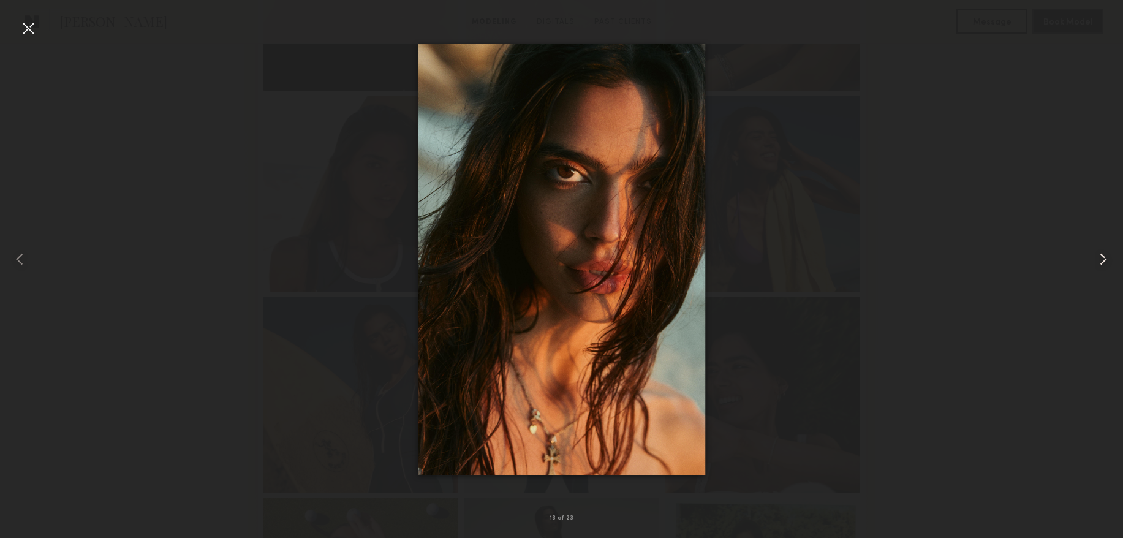
click at [1101, 255] on common-icon at bounding box center [1103, 259] width 20 height 20
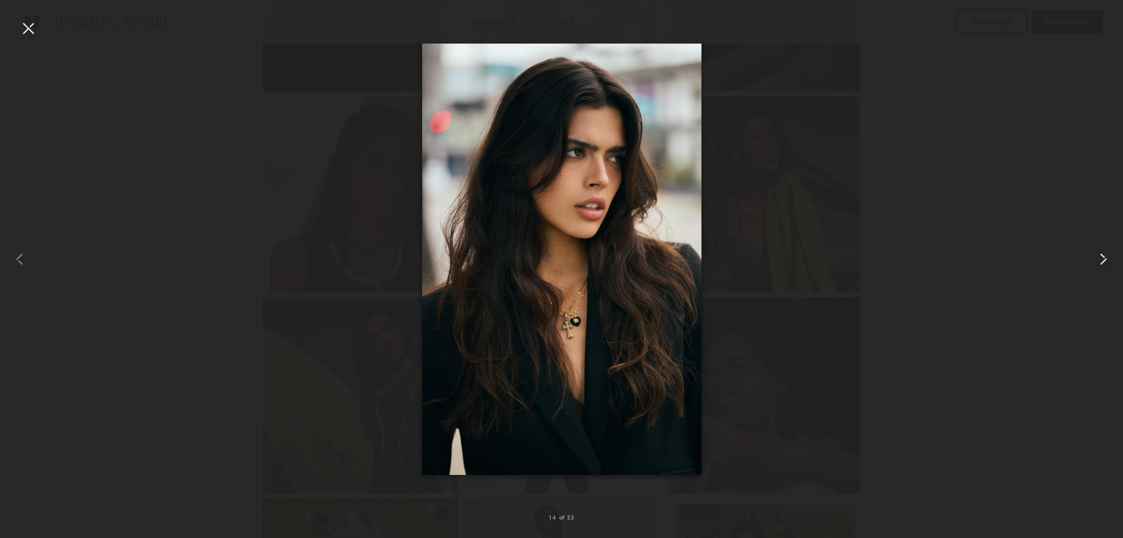
click at [1100, 255] on common-icon at bounding box center [1103, 259] width 20 height 20
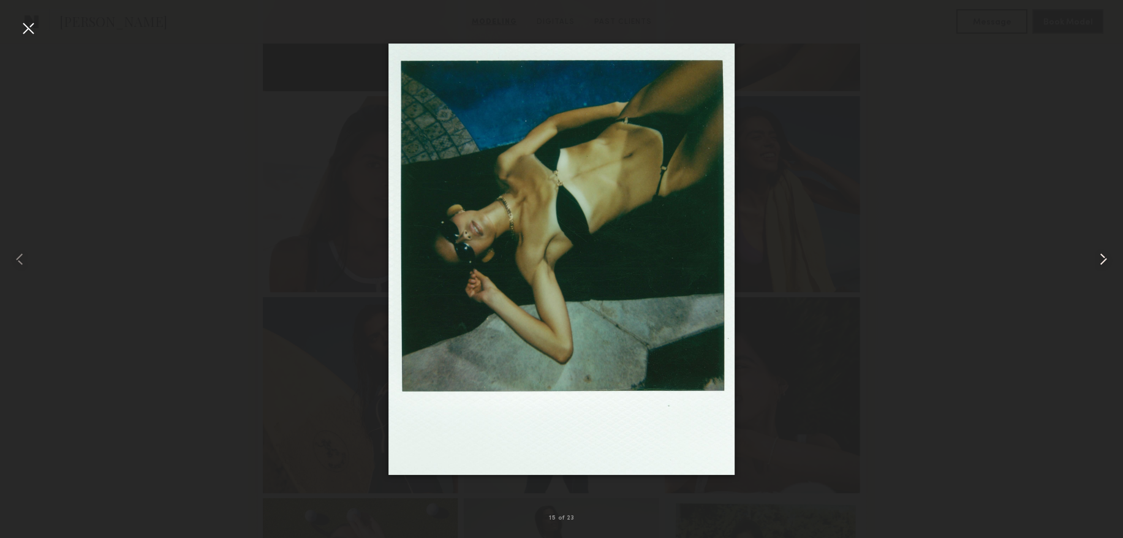
click at [1100, 255] on common-icon at bounding box center [1103, 259] width 20 height 20
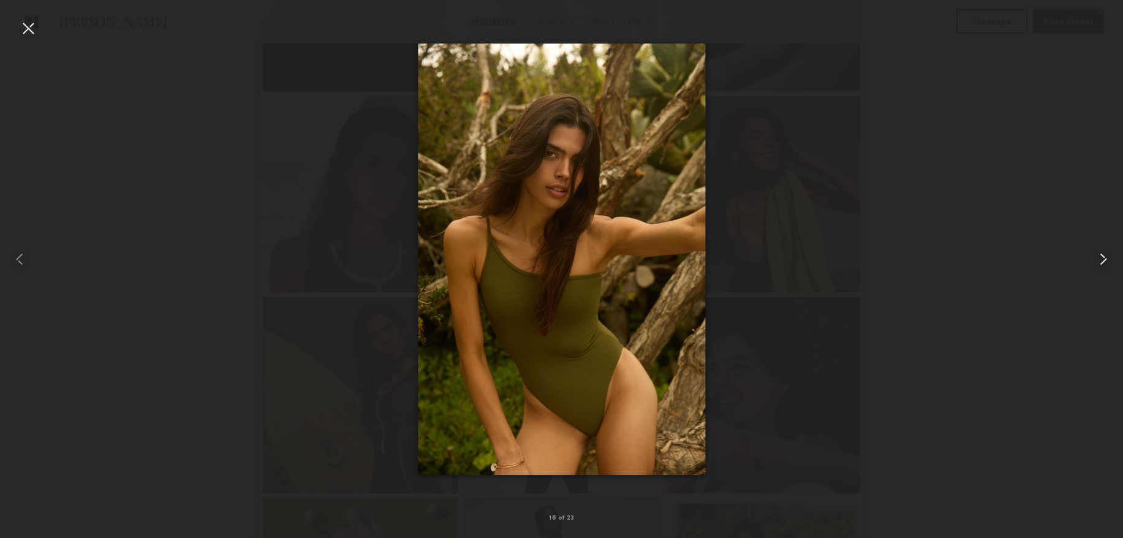
click at [1100, 255] on common-icon at bounding box center [1103, 259] width 20 height 20
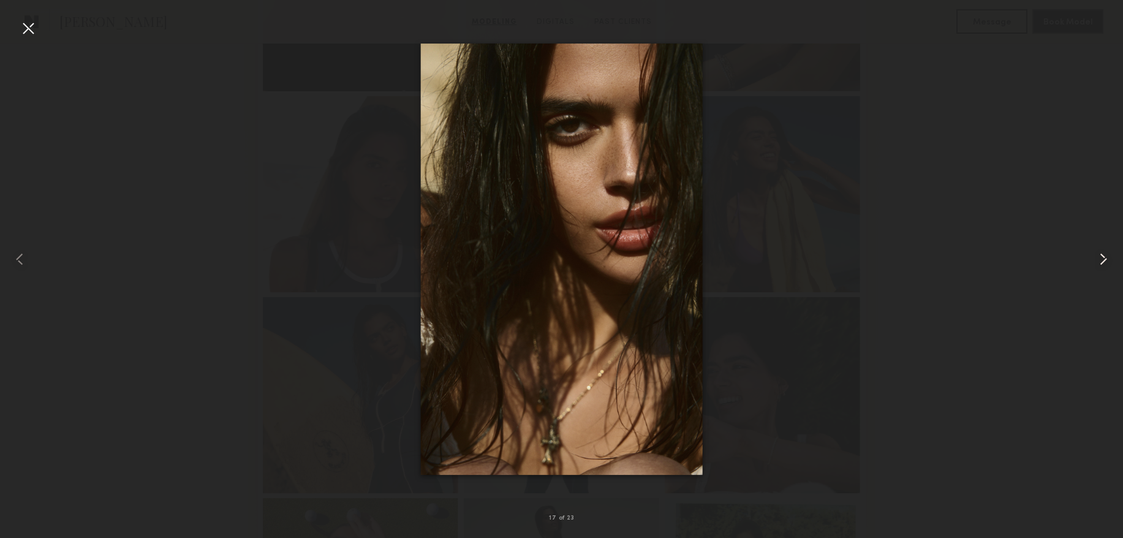
click at [1100, 255] on common-icon at bounding box center [1103, 259] width 20 height 20
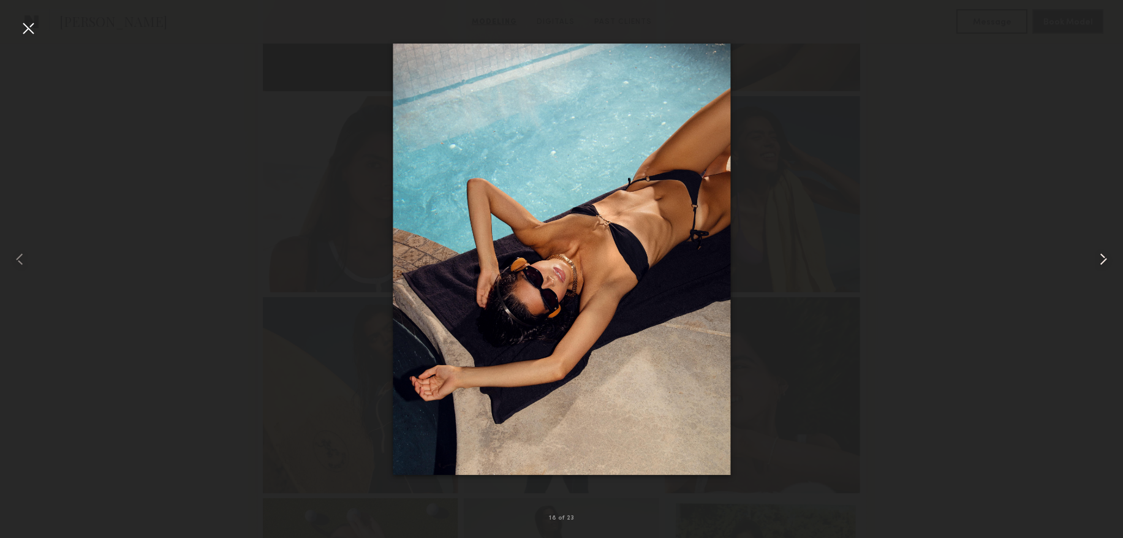
click at [1100, 255] on common-icon at bounding box center [1103, 259] width 20 height 20
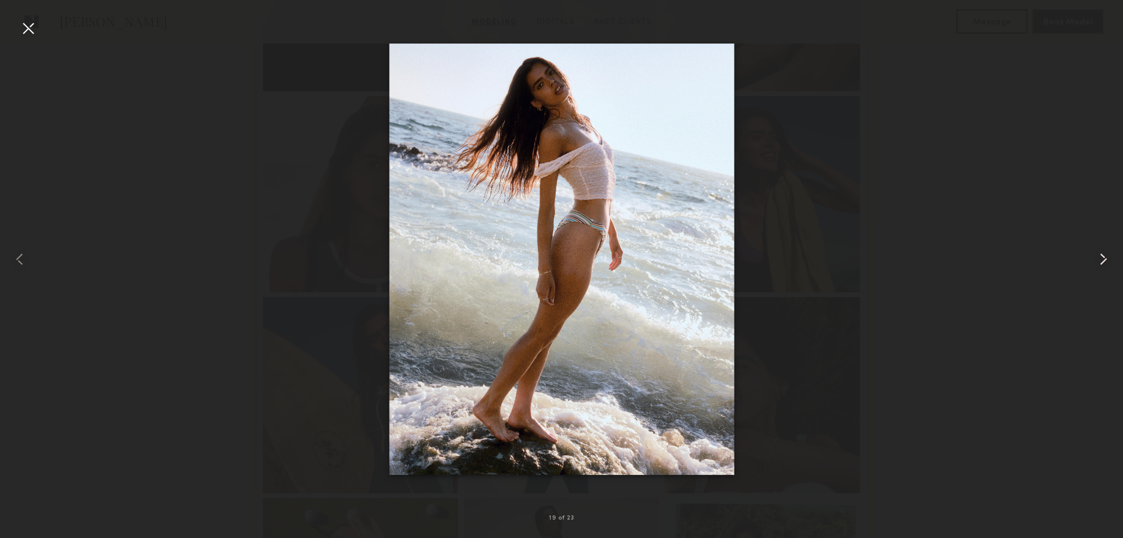
click at [1100, 255] on common-icon at bounding box center [1103, 259] width 20 height 20
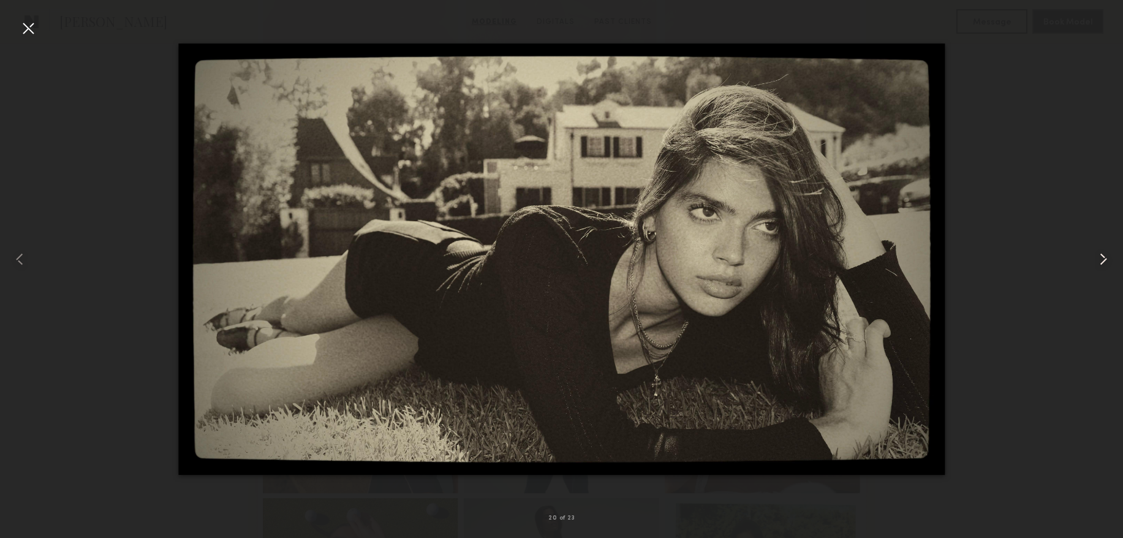
click at [1100, 255] on common-icon at bounding box center [1103, 259] width 20 height 20
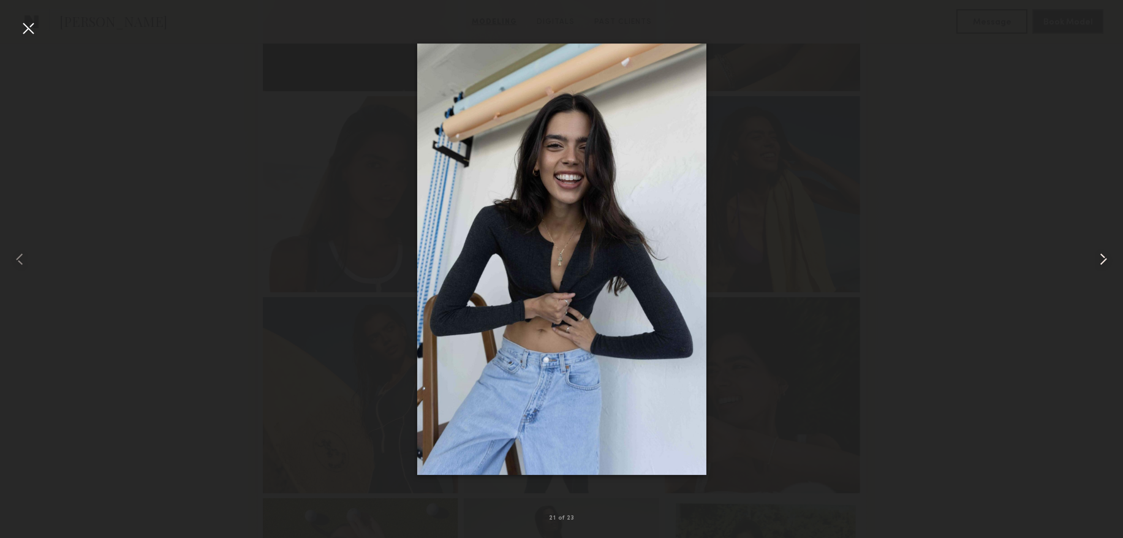
click at [1100, 255] on common-icon at bounding box center [1103, 259] width 20 height 20
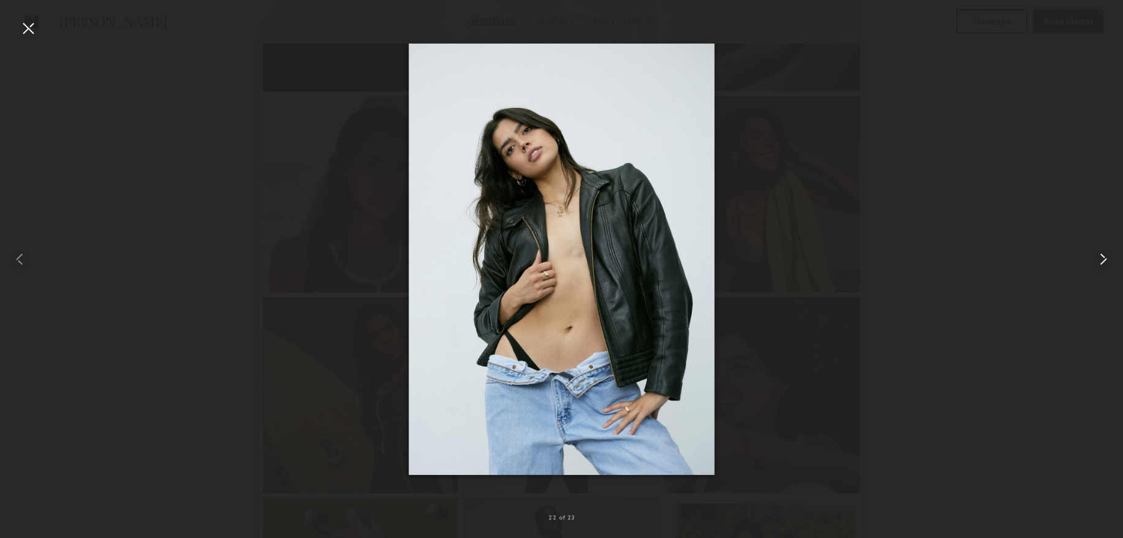
click at [1100, 255] on common-icon at bounding box center [1103, 259] width 20 height 20
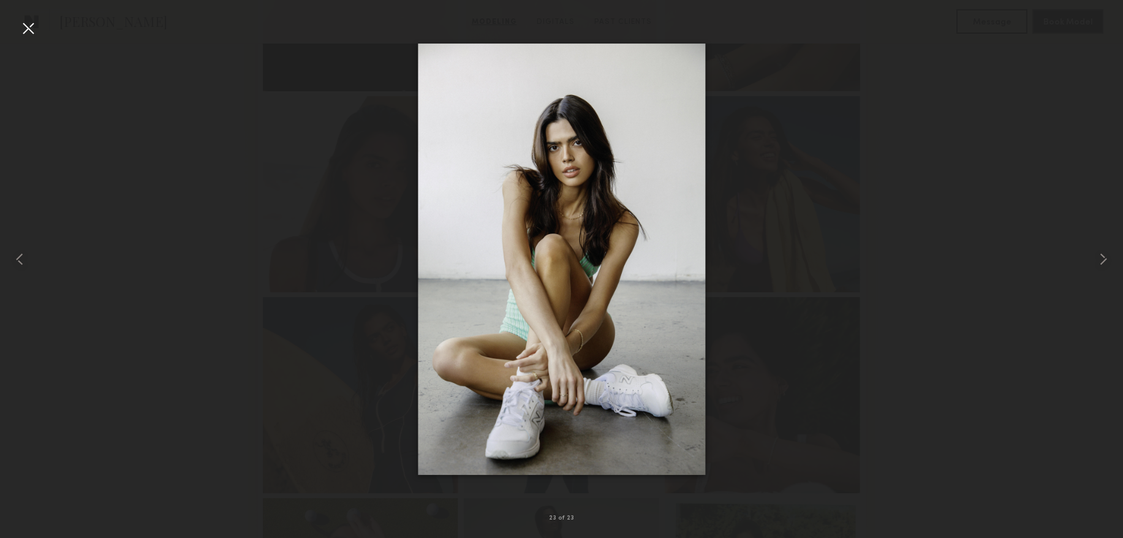
click at [32, 29] on div at bounding box center [28, 28] width 20 height 20
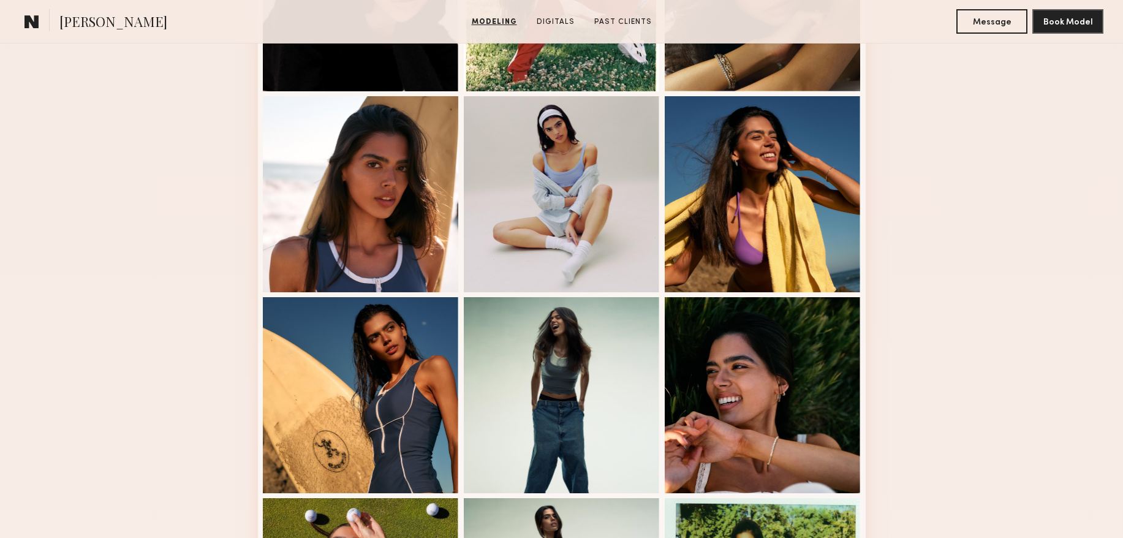
scroll to position [0, 0]
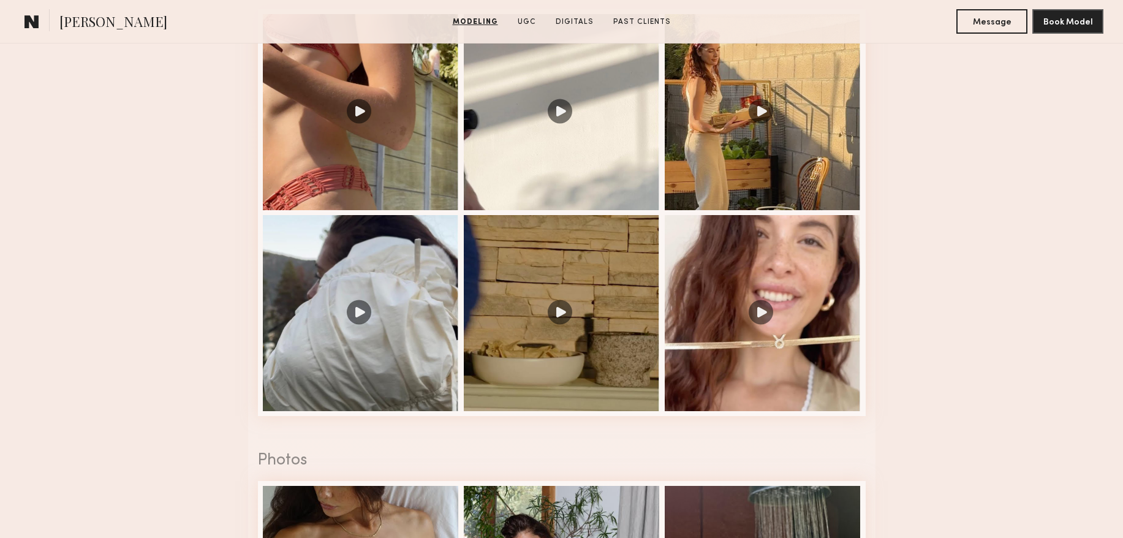
scroll to position [1331, 0]
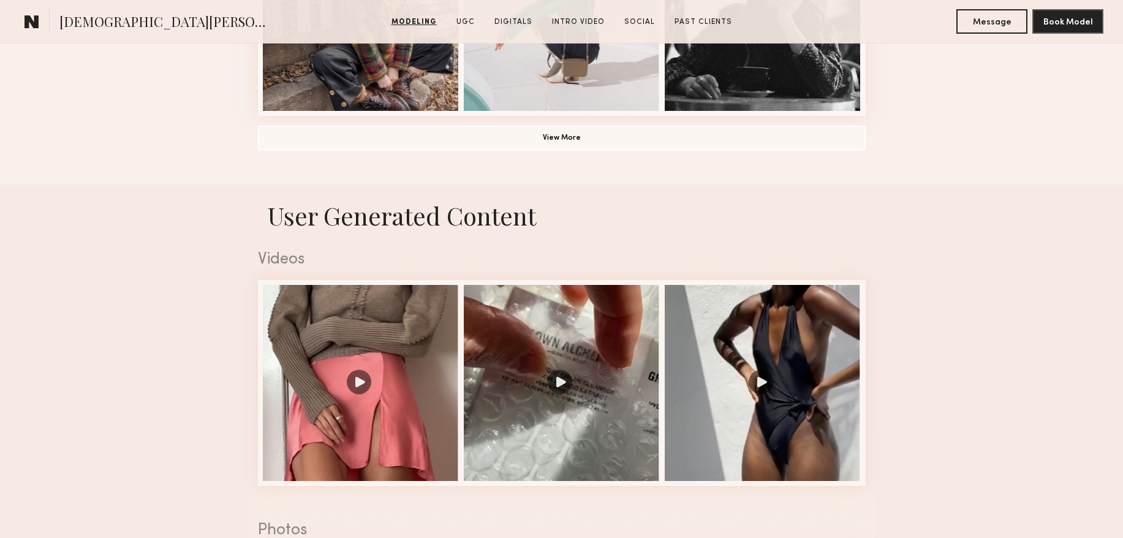
scroll to position [1107, 0]
